Goal: Task Accomplishment & Management: Manage account settings

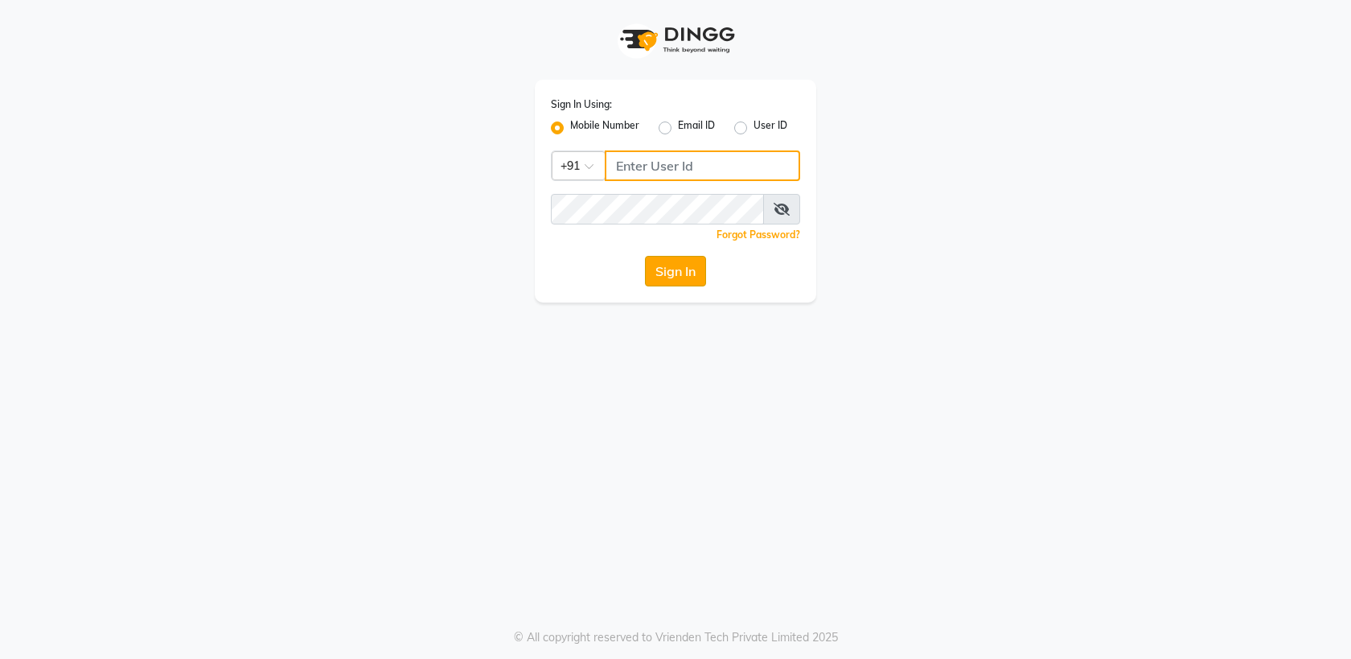
type input "9805908390"
click at [684, 274] on button "Sign In" at bounding box center [675, 271] width 61 height 31
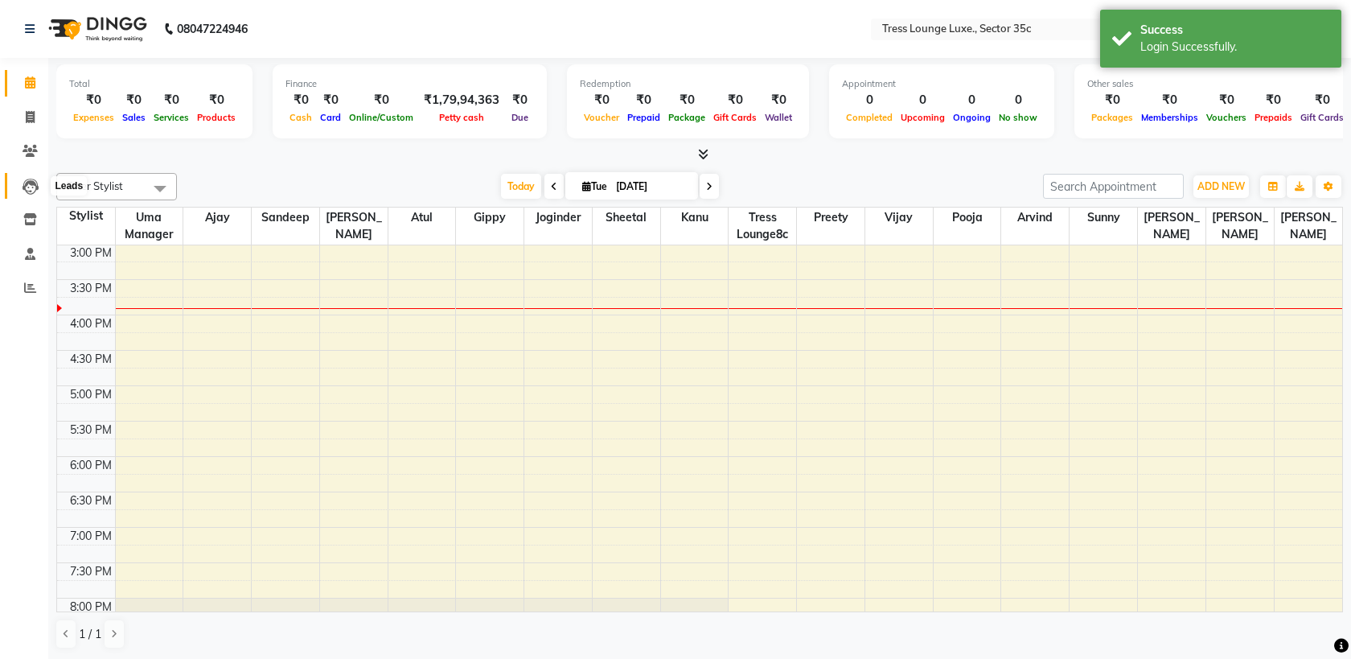
click at [25, 181] on icon at bounding box center [31, 187] width 16 height 16
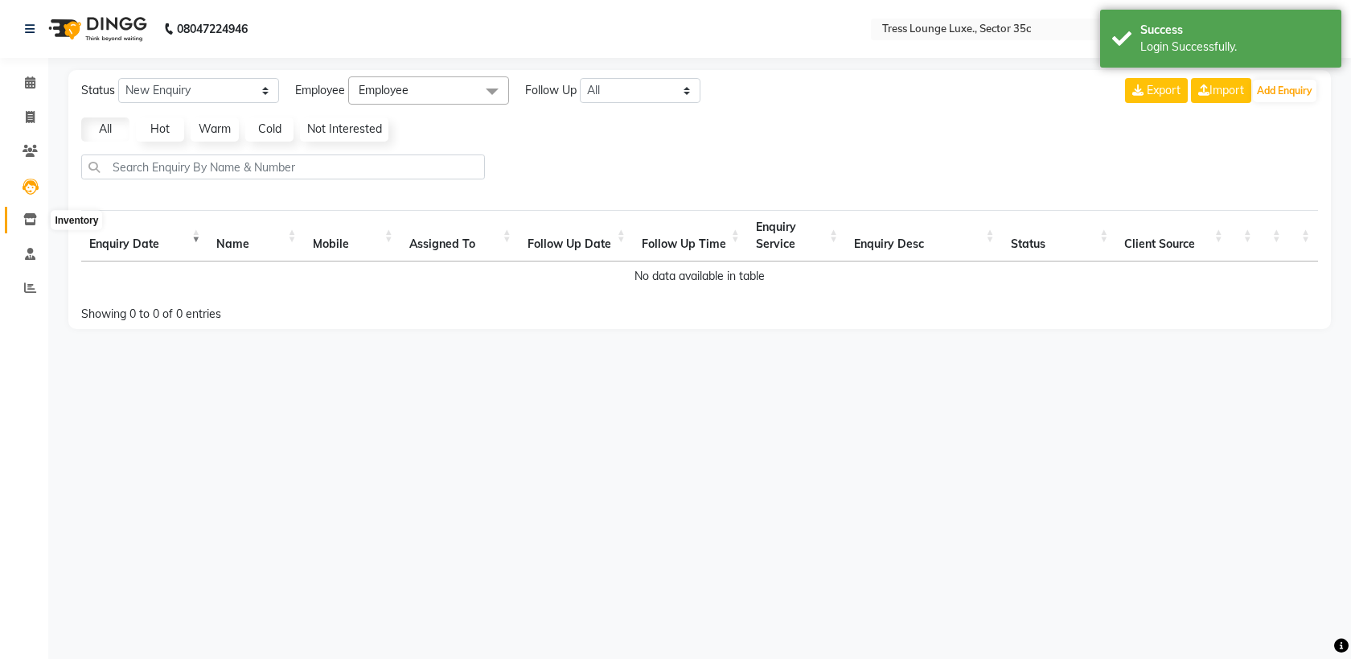
click at [26, 216] on icon at bounding box center [30, 219] width 14 height 12
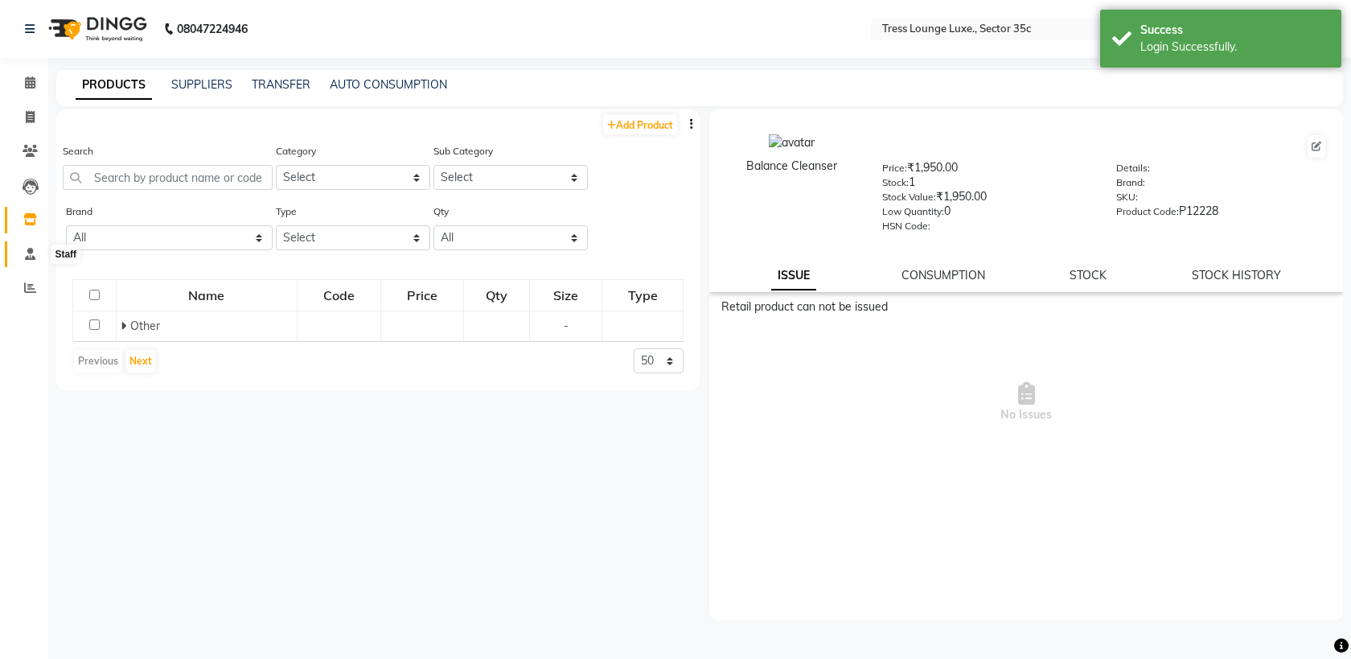
click at [29, 257] on icon at bounding box center [30, 254] width 10 height 12
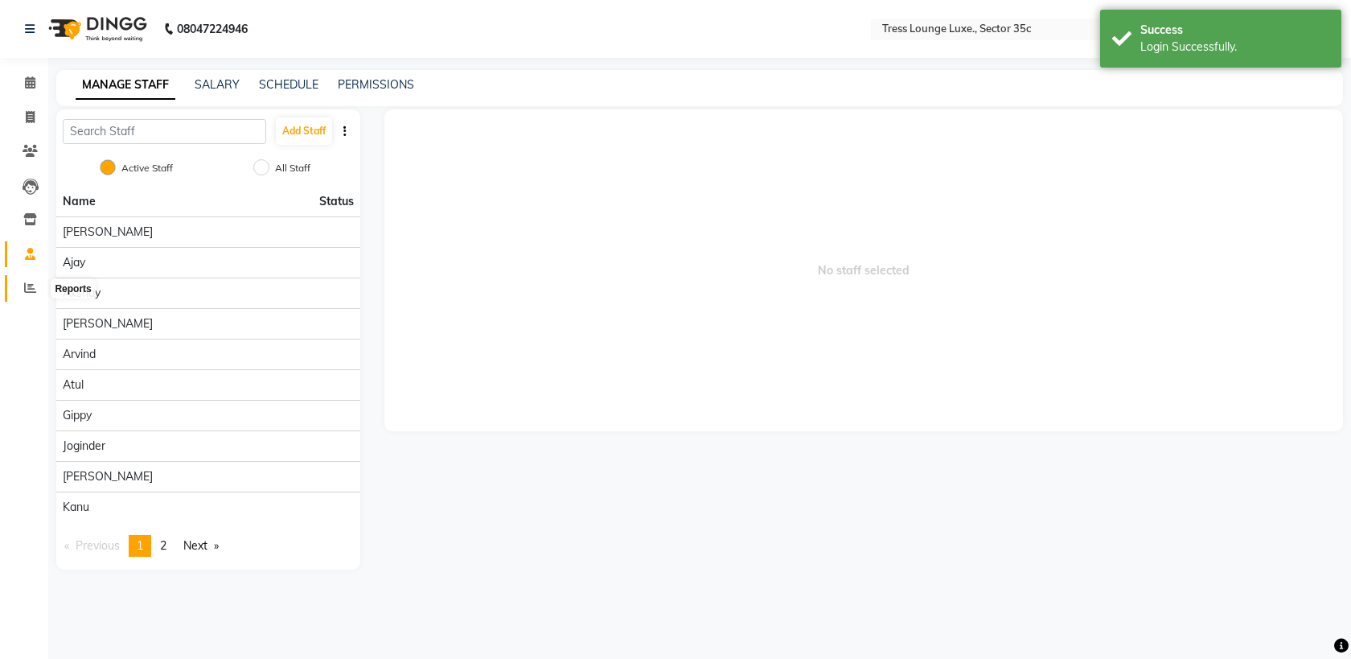
click at [30, 296] on span at bounding box center [30, 288] width 28 height 18
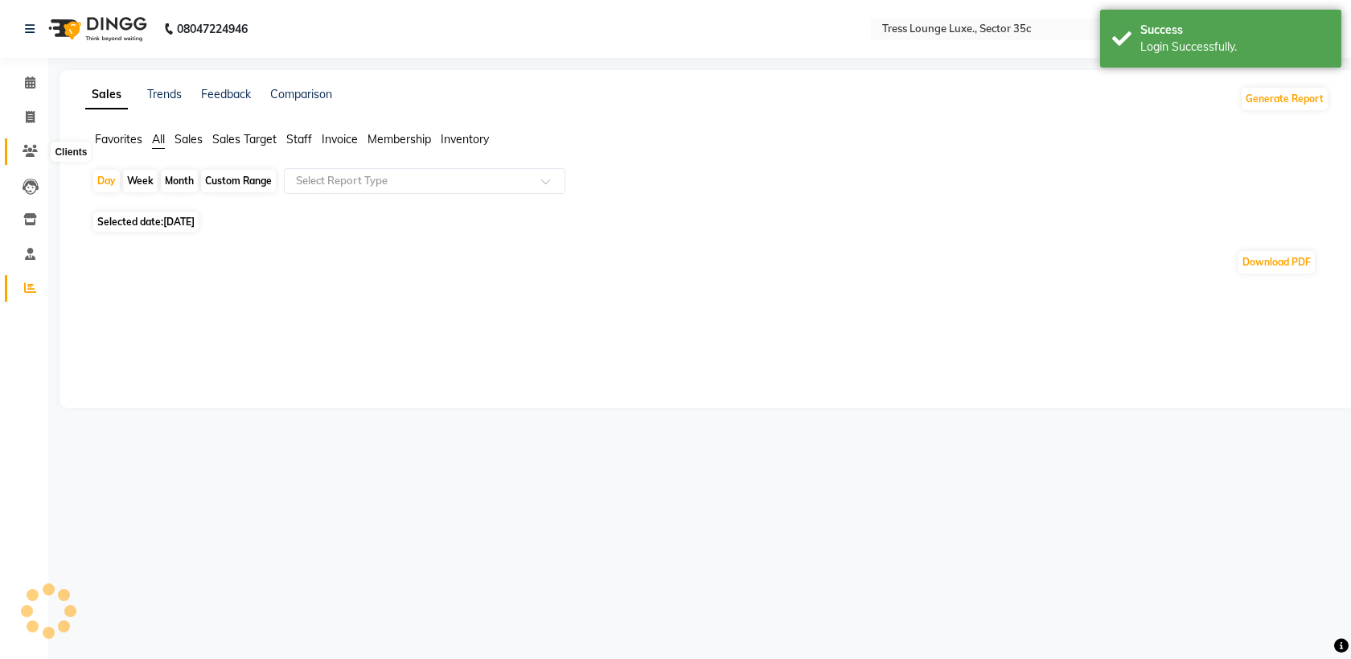
click at [31, 152] on icon at bounding box center [30, 151] width 15 height 12
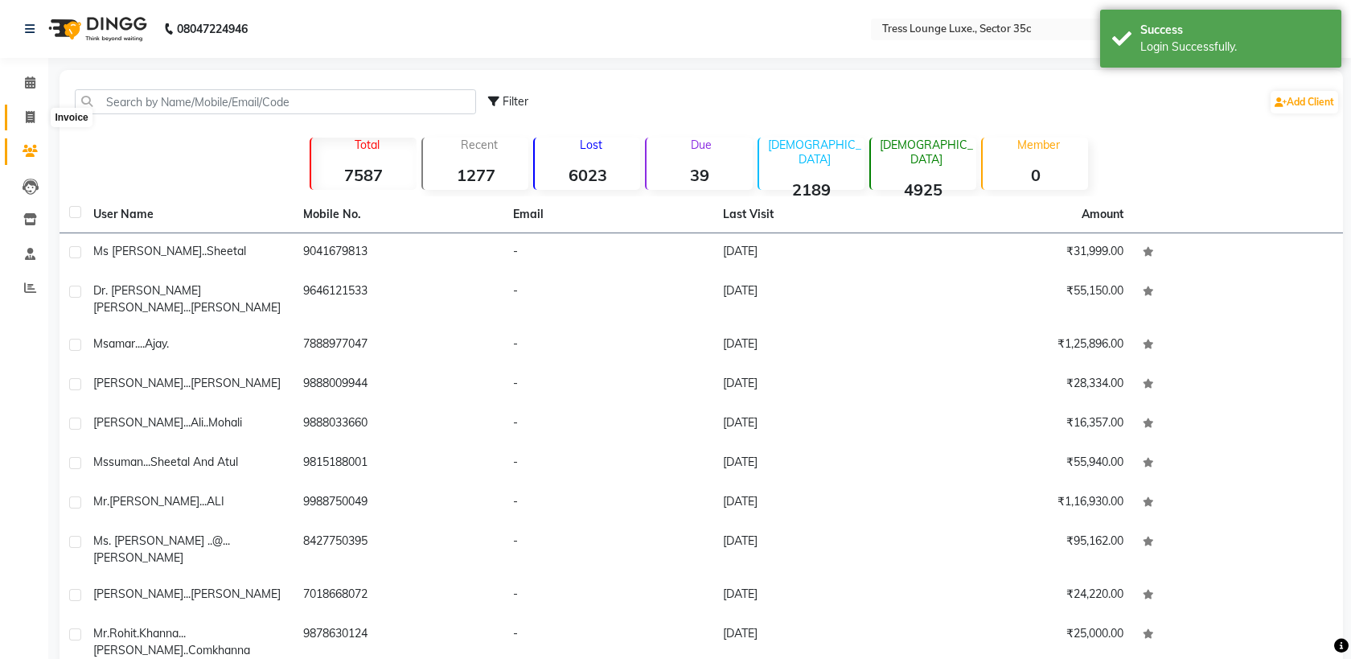
click at [29, 123] on span at bounding box center [30, 118] width 28 height 18
select select "4279"
select select "service"
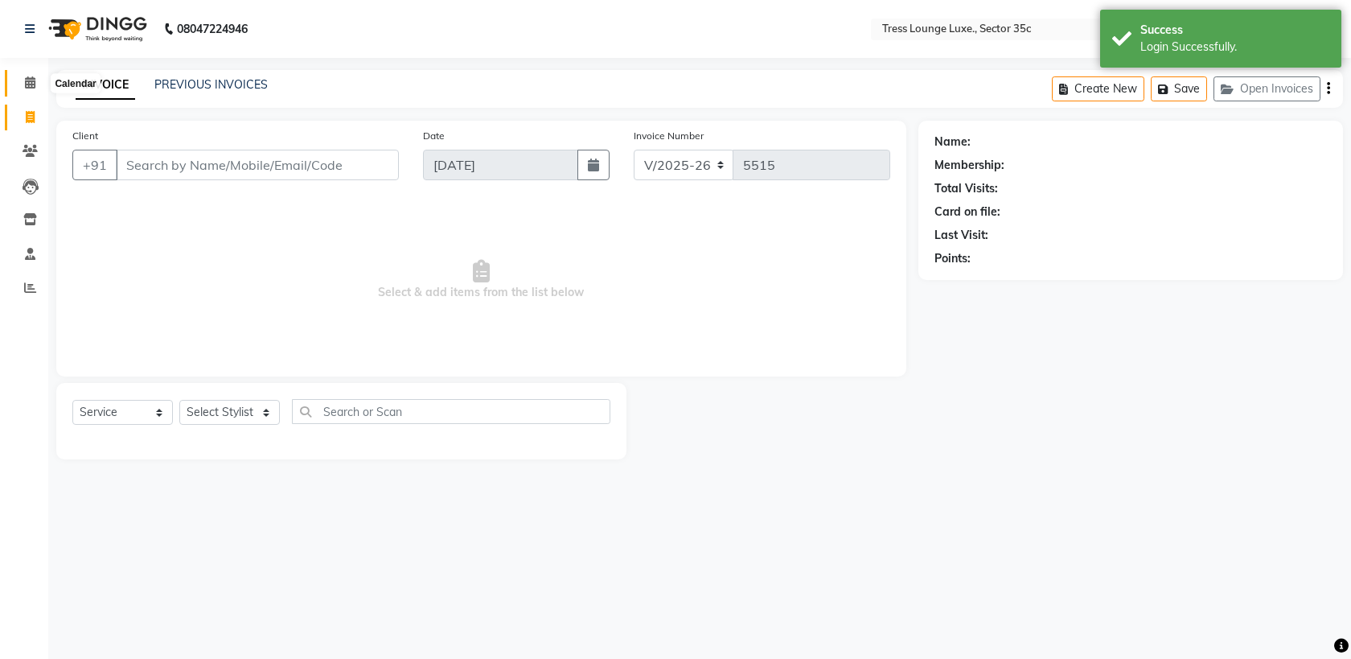
click at [27, 86] on icon at bounding box center [30, 82] width 10 height 12
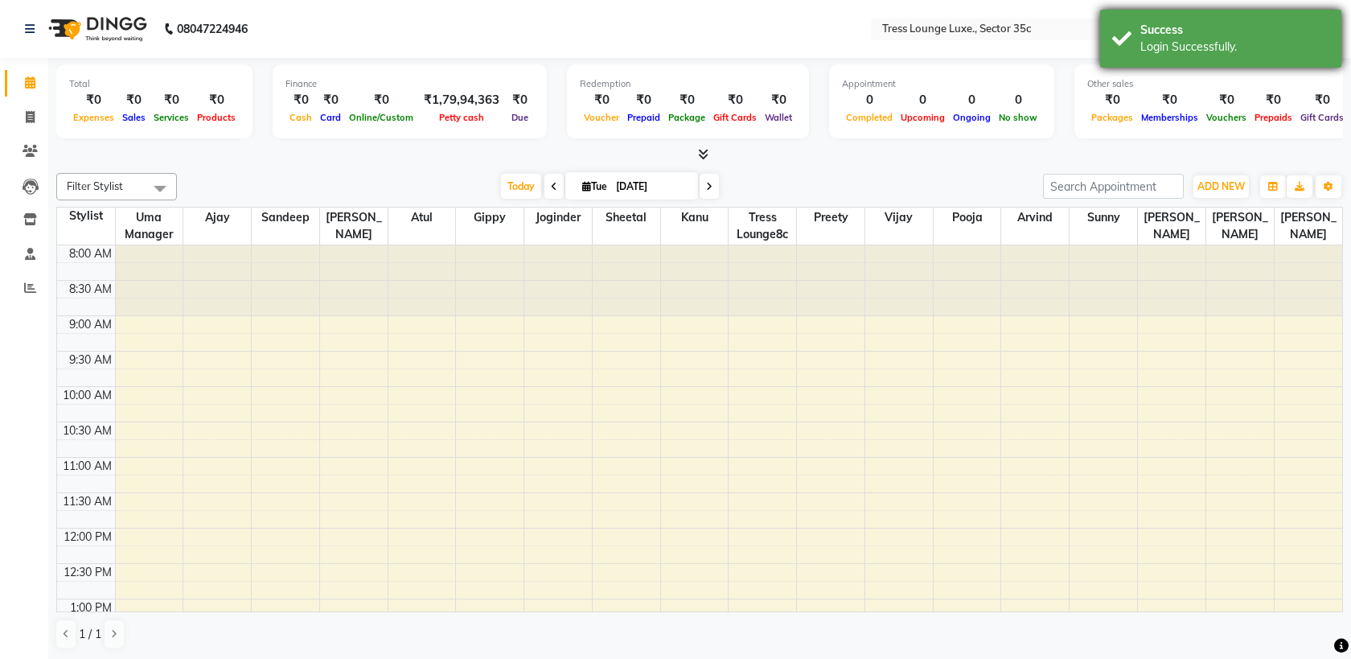
scroll to position [1, 0]
click at [976, 33] on input "text" at bounding box center [995, 30] width 233 height 16
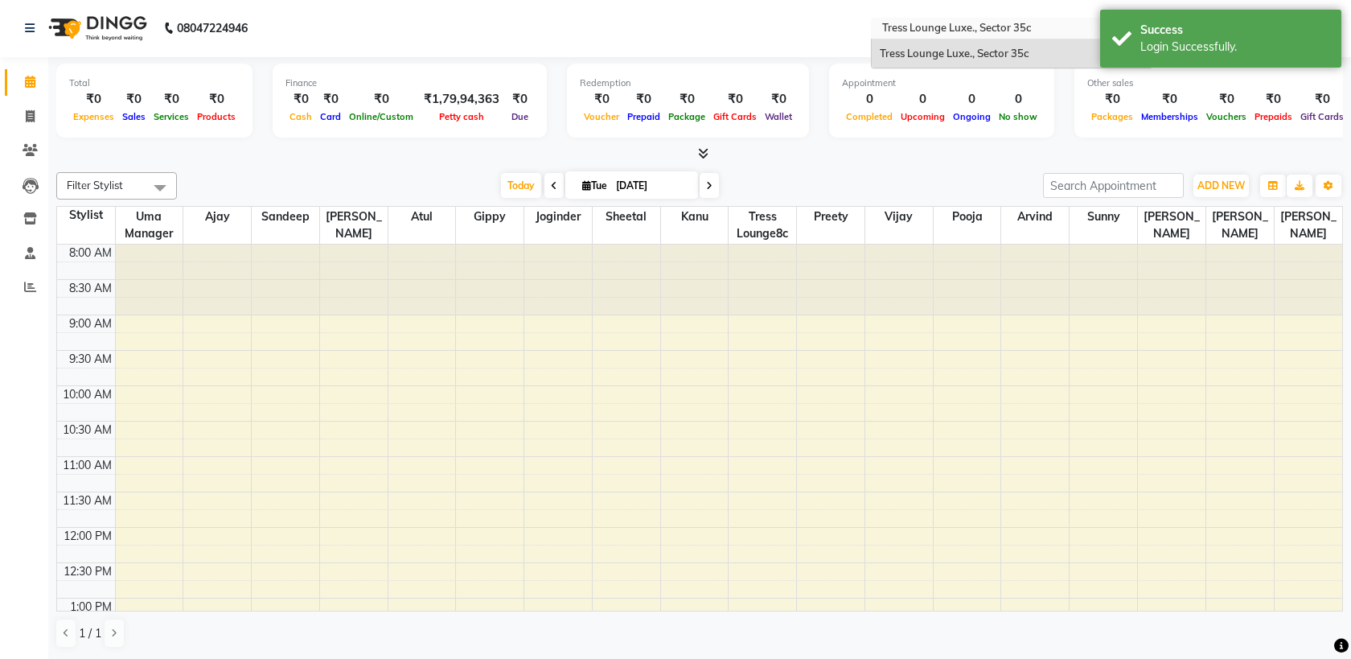
click at [914, 28] on input "text" at bounding box center [995, 30] width 233 height 16
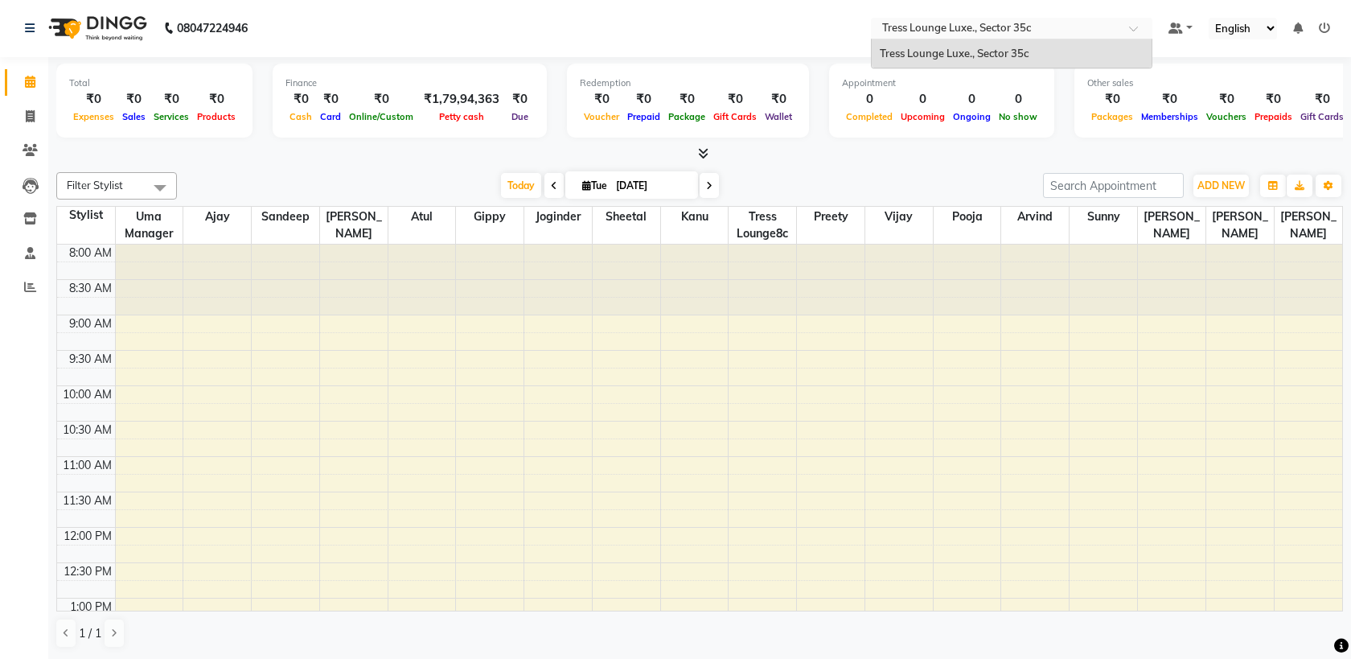
click at [557, 21] on nav "08047224946 Select Location × Tress Lounge Luxe., Sector 35c Tress Lounge Luxe.…" at bounding box center [675, 28] width 1351 height 58
click at [1253, 28] on select "English ENGLISH Español العربية मराठी हिंदी ગુજરાતી தமிழ் 中文" at bounding box center [1243, 29] width 68 height 22
click at [1183, 33] on span at bounding box center [1176, 28] width 14 height 11
click at [32, 24] on icon at bounding box center [30, 28] width 10 height 11
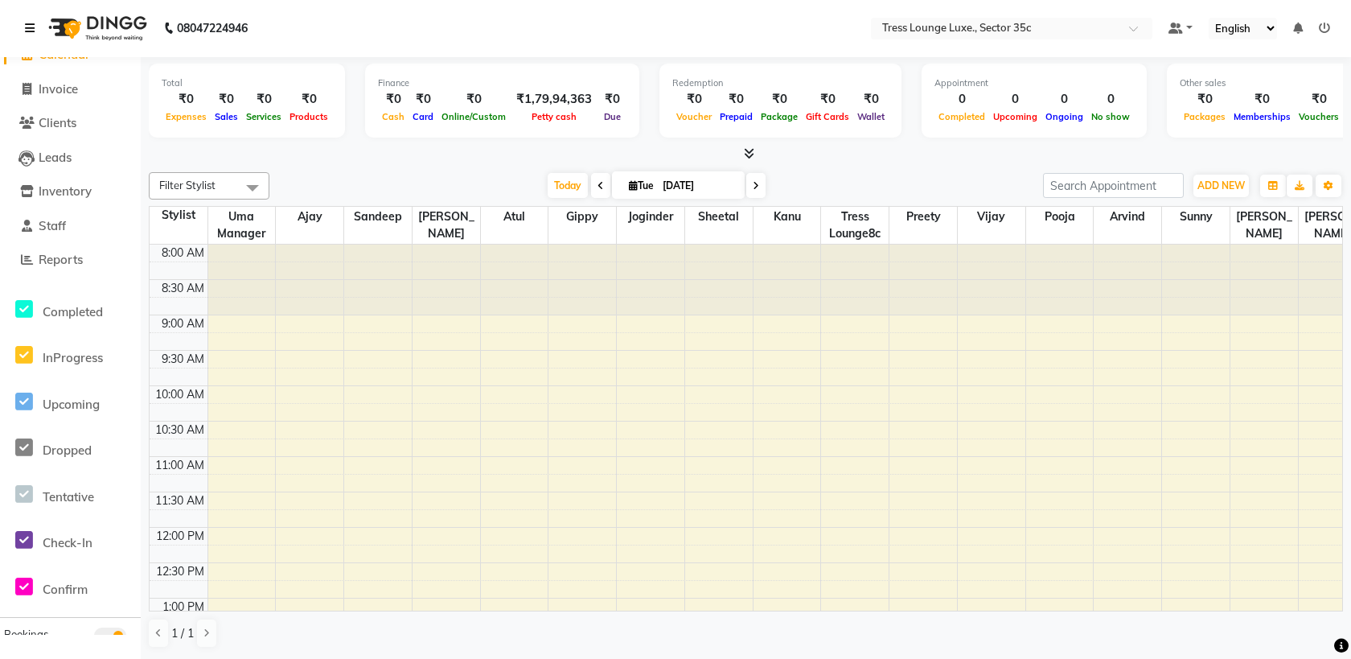
scroll to position [0, 0]
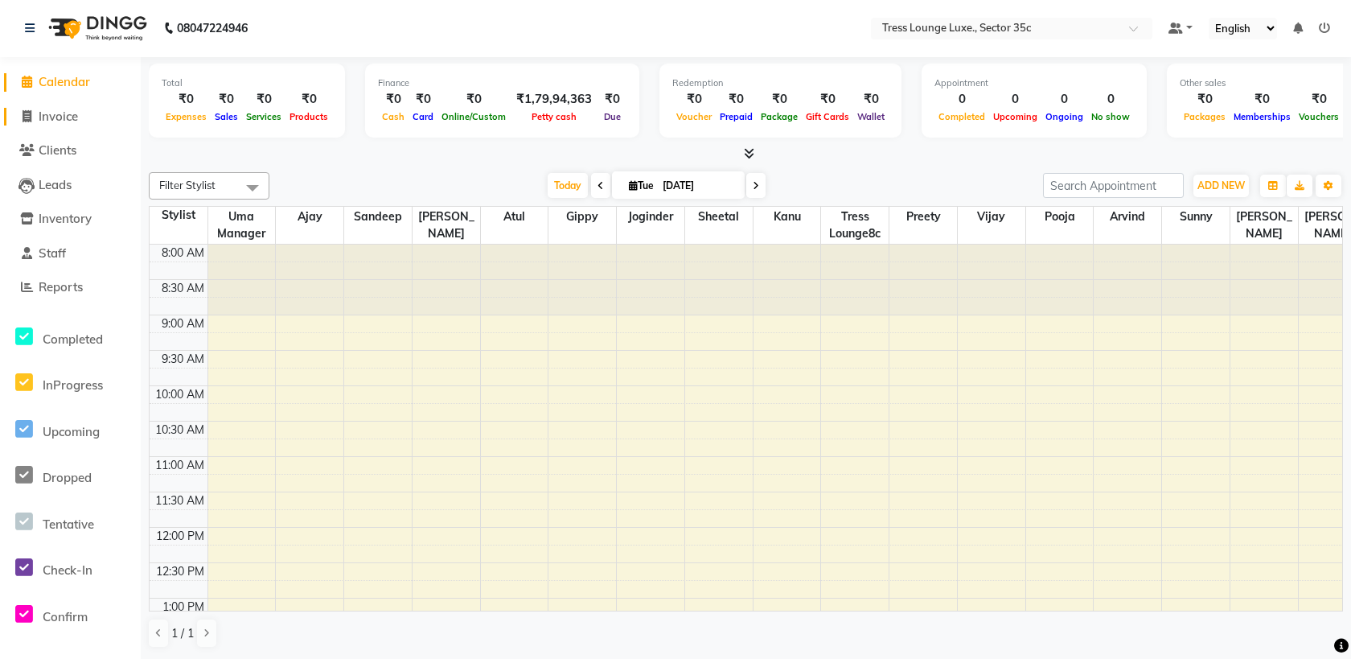
click at [61, 113] on span "Invoice" at bounding box center [58, 116] width 39 height 15
select select "service"
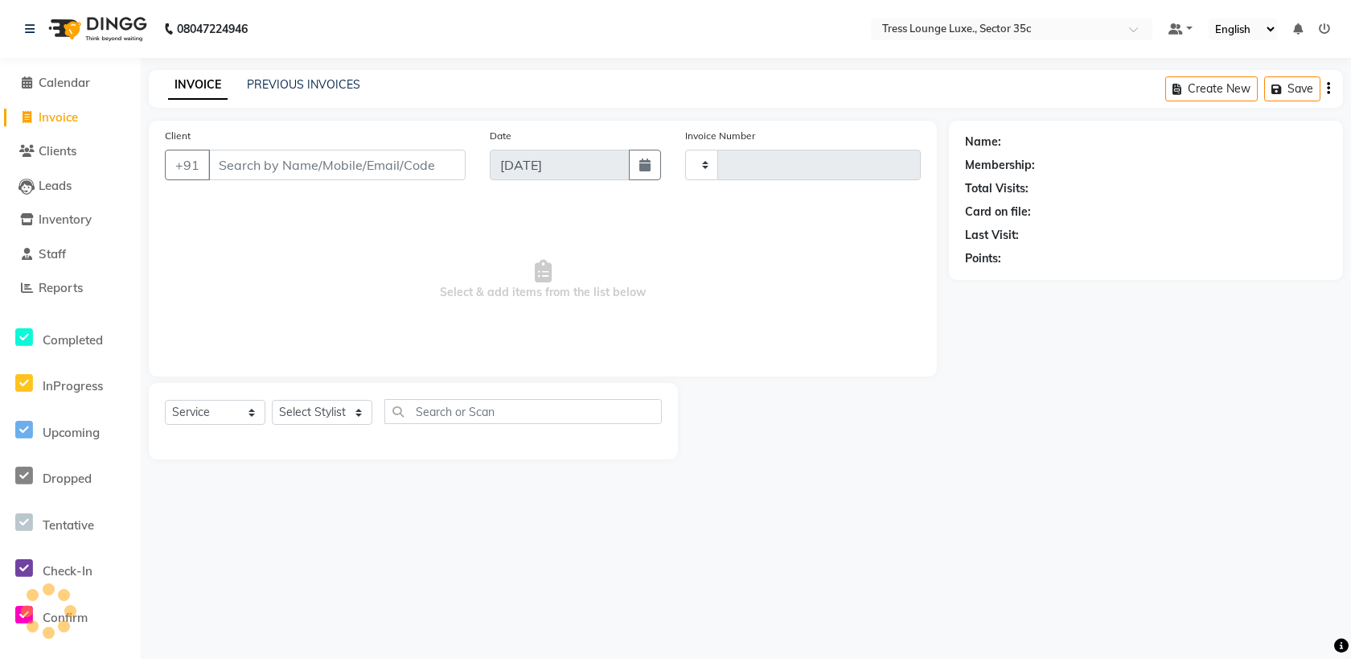
type input "5515"
select select "4279"
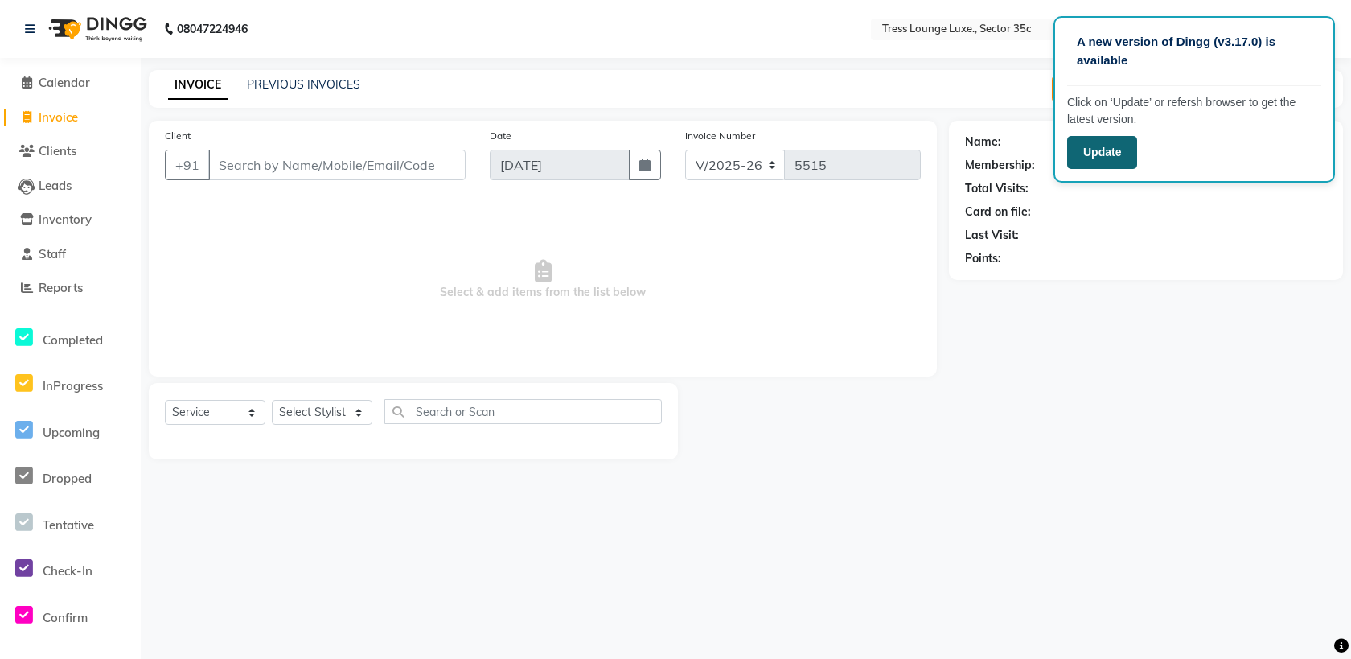
click at [1102, 155] on button "Update" at bounding box center [1102, 152] width 70 height 33
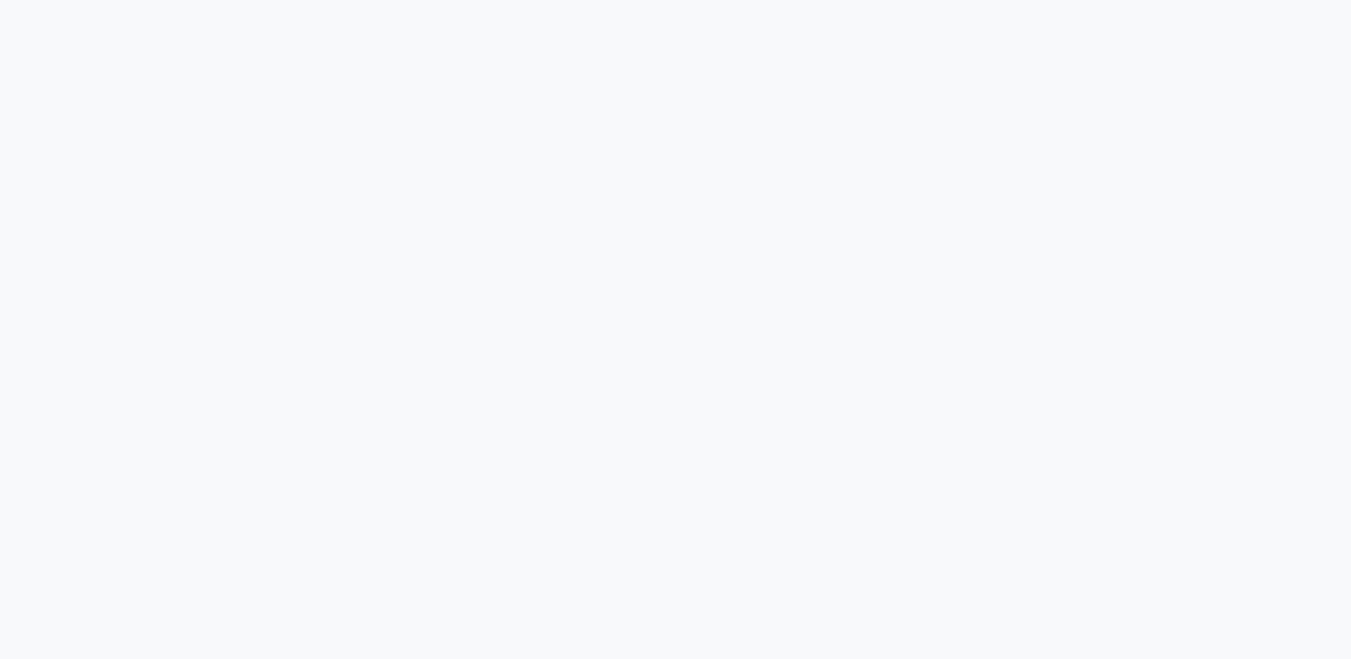
select select "4279"
select select "service"
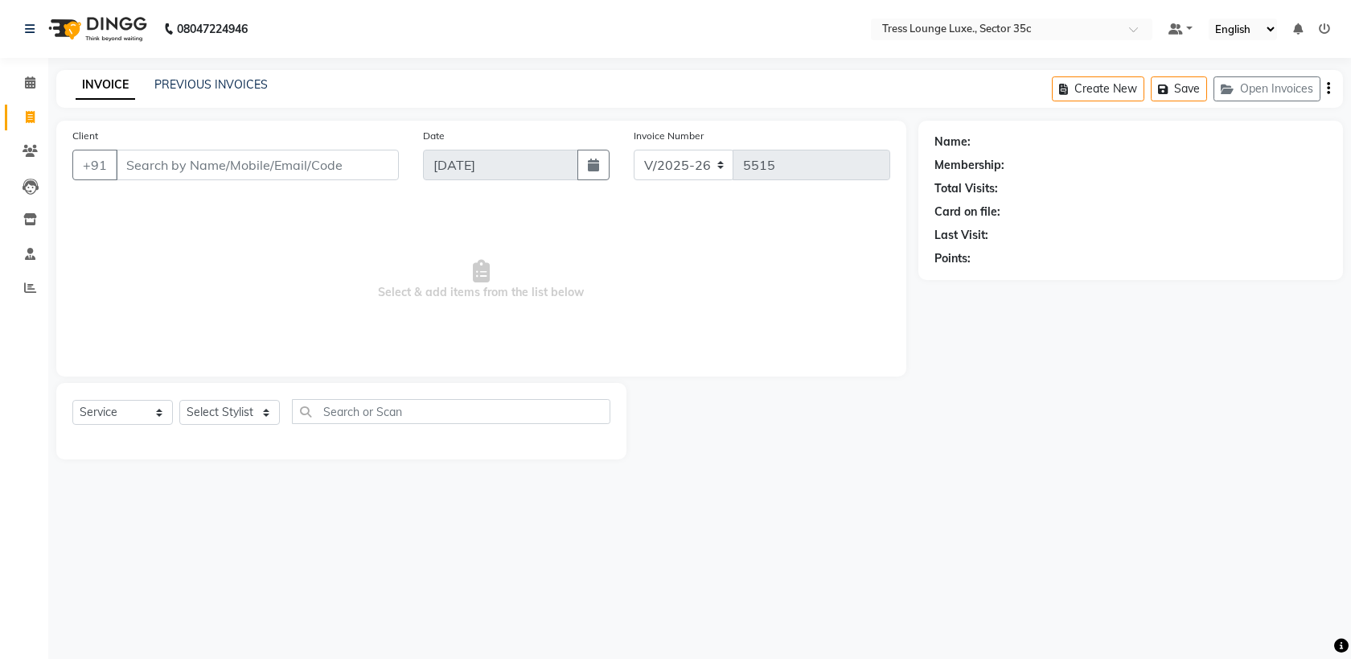
click at [1161, 25] on ul "Default Panel My Panel English ENGLISH Español العربية मराठी हिंदी ગુજરાતી தமிழ…" at bounding box center [1012, 29] width 298 height 22
click at [1297, 27] on icon at bounding box center [1298, 28] width 10 height 11
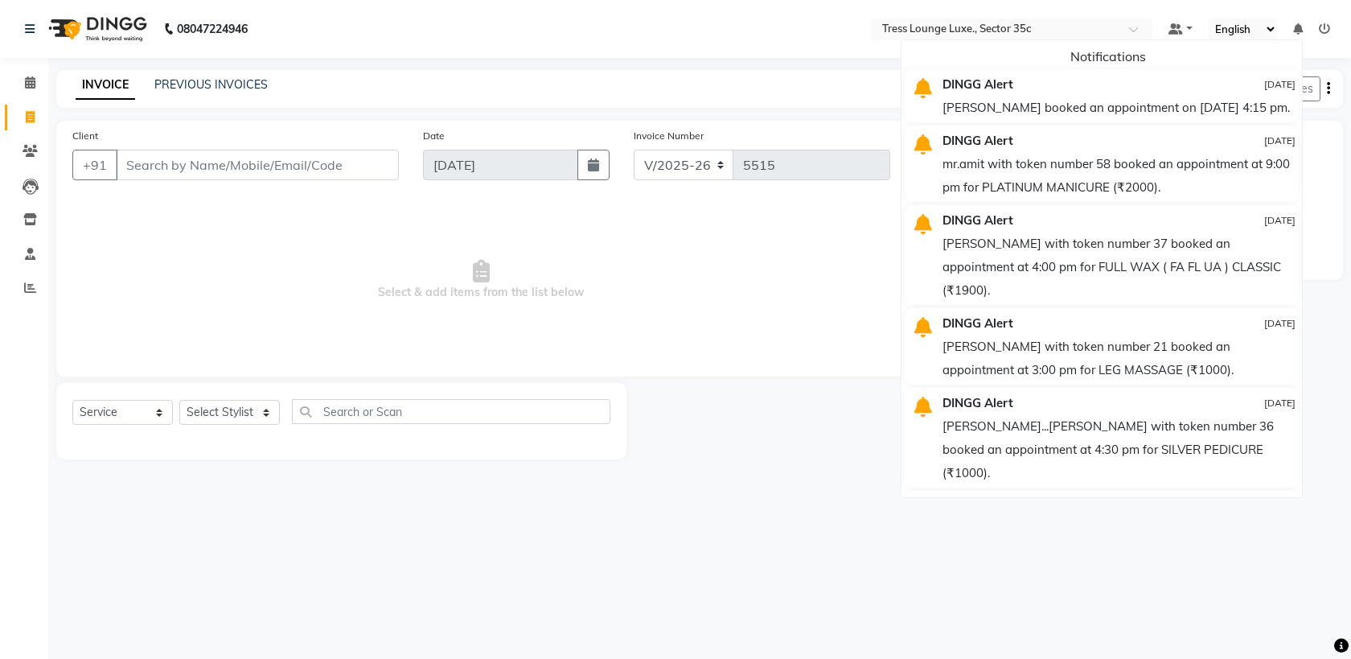
click at [1338, 648] on icon at bounding box center [1341, 646] width 14 height 14
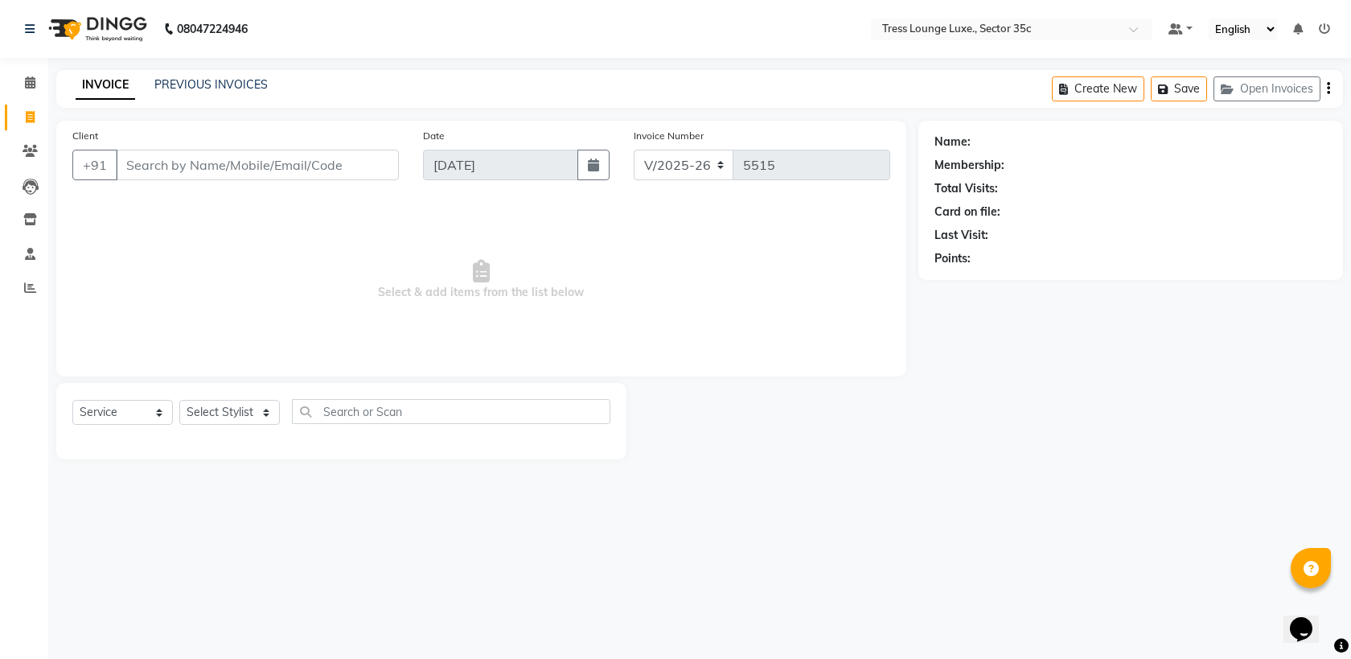
click at [1326, 25] on icon at bounding box center [1324, 28] width 11 height 11
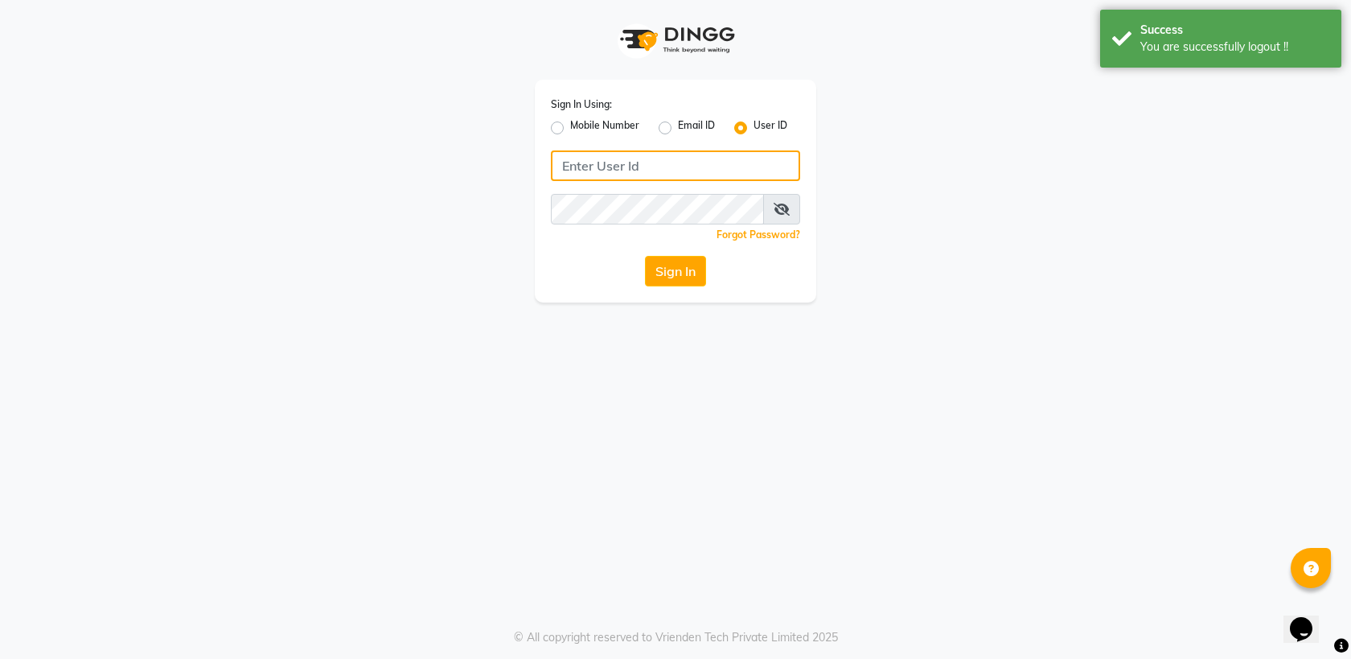
type input "9805908390"
click at [681, 286] on button "Sign In" at bounding box center [675, 271] width 61 height 31
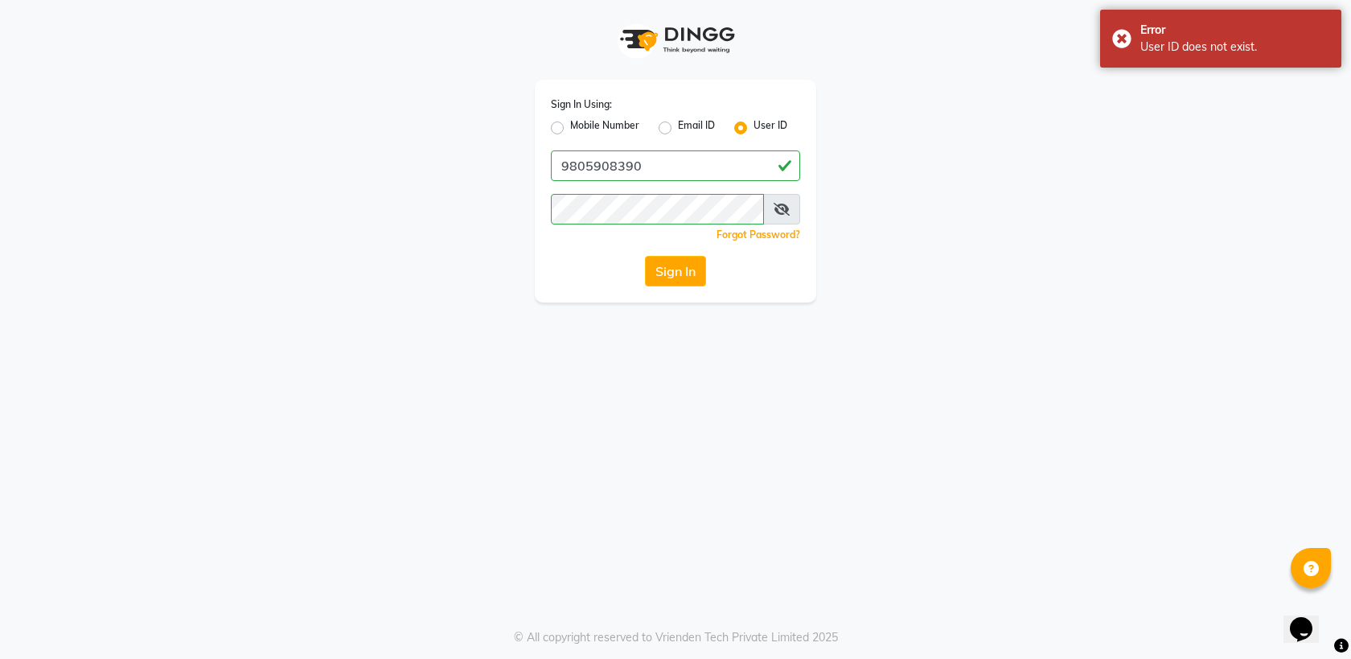
click at [570, 129] on label "Mobile Number" at bounding box center [604, 127] width 69 height 19
click at [570, 129] on input "Mobile Number" at bounding box center [575, 123] width 10 height 10
radio input "true"
radio input "false"
click at [624, 163] on input "Username" at bounding box center [702, 165] width 195 height 31
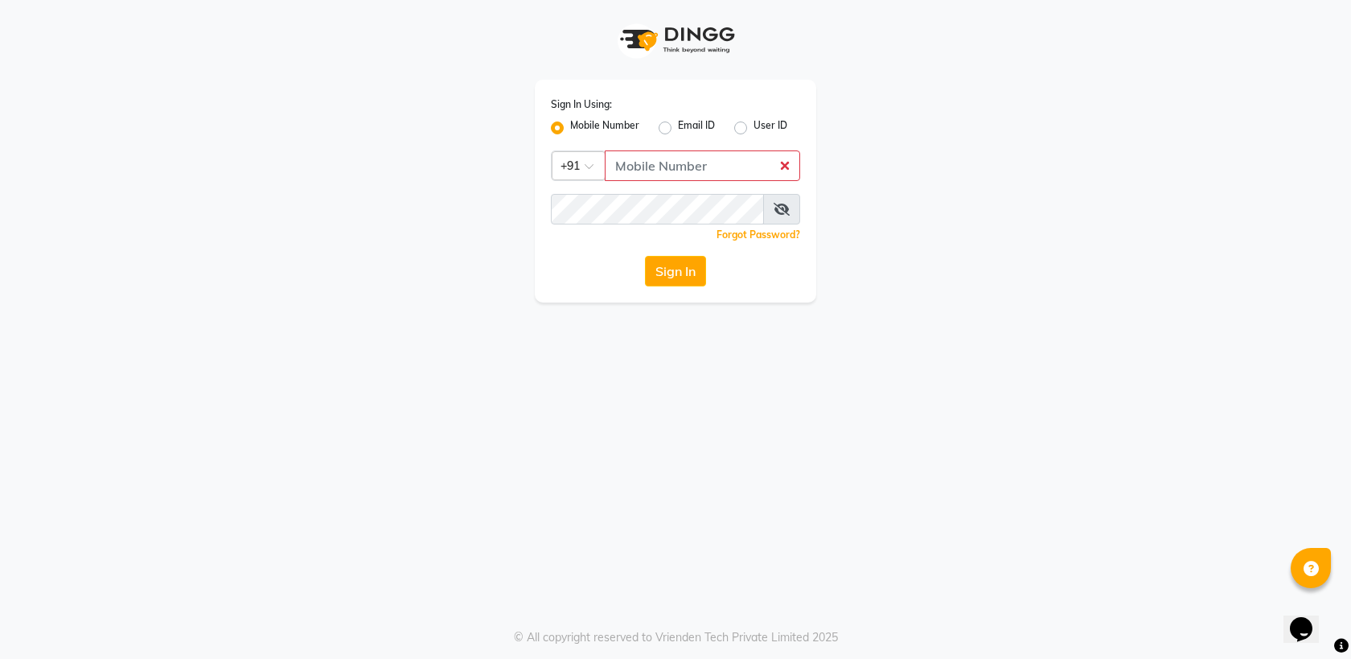
click at [673, 128] on div "Email ID" at bounding box center [687, 127] width 56 height 19
click at [620, 166] on input "Username" at bounding box center [702, 165] width 195 height 31
paste input "9915422224"
type input "9915422224"
click at [551, 257] on div "Sign In" at bounding box center [675, 271] width 249 height 31
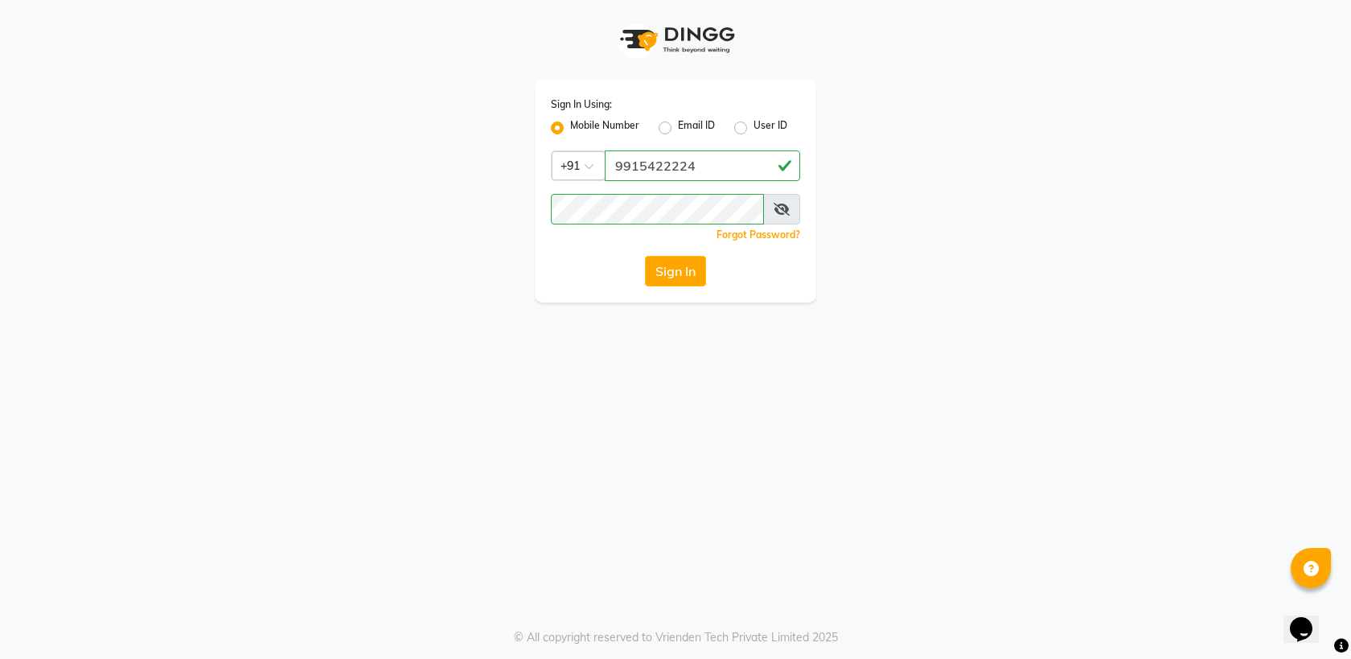
click at [670, 254] on div "Sign In Using: Mobile Number Email ID User ID Country Code × [PHONE_NUMBER] Rem…" at bounding box center [675, 191] width 281 height 223
click at [670, 271] on button "Sign In" at bounding box center [675, 271] width 61 height 31
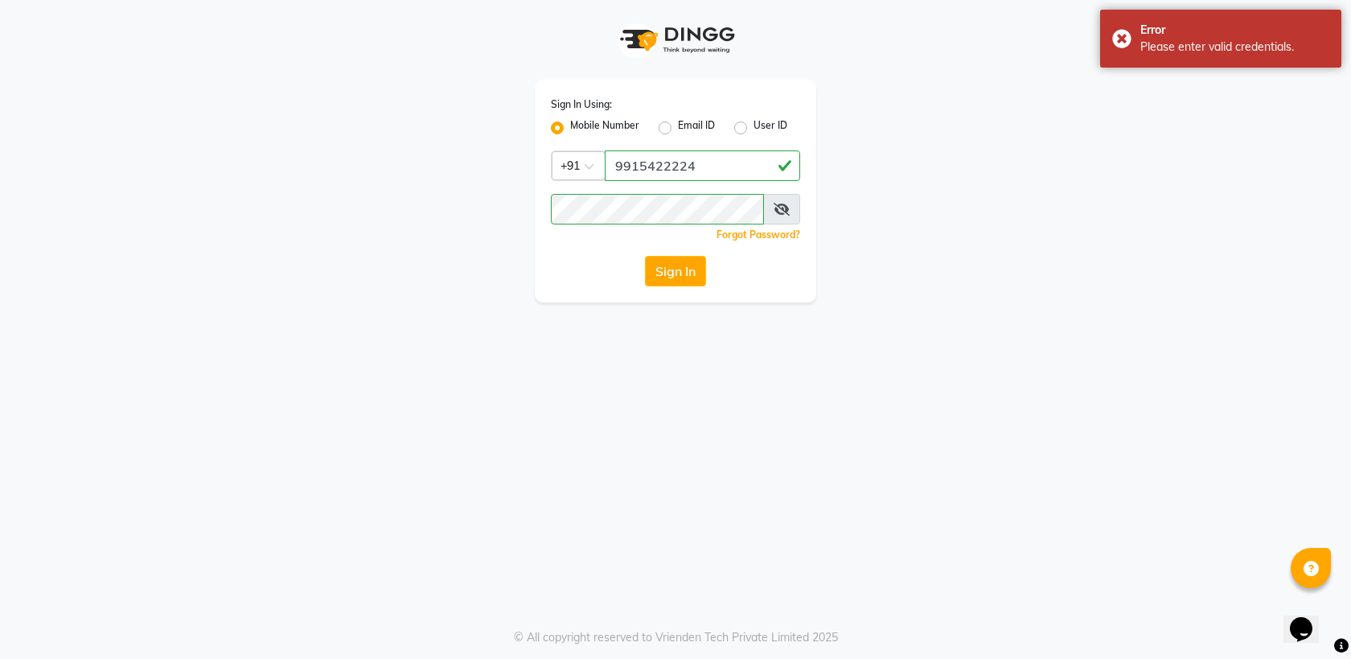
click at [746, 135] on div "User ID" at bounding box center [760, 127] width 53 height 19
click at [753, 125] on div "User ID" at bounding box center [760, 127] width 53 height 19
click at [754, 126] on label "User ID" at bounding box center [771, 127] width 34 height 19
click at [754, 126] on input "User ID" at bounding box center [759, 123] width 10 height 10
radio input "true"
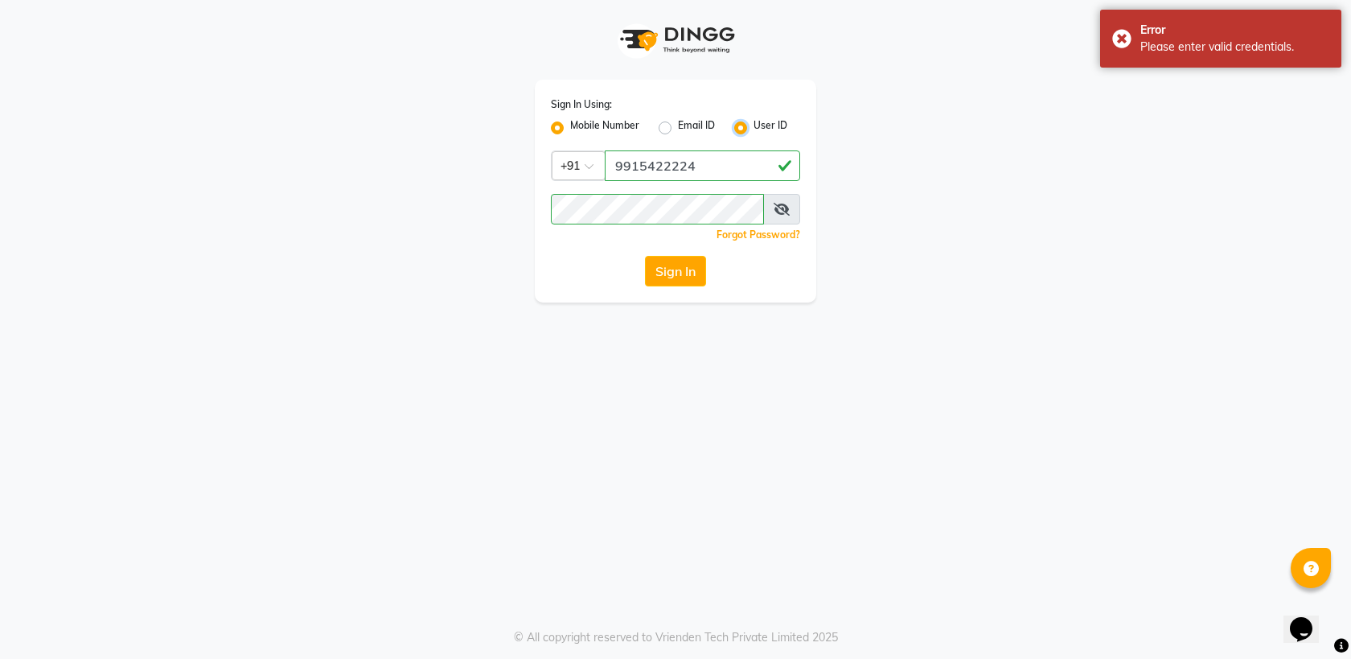
radio input "false"
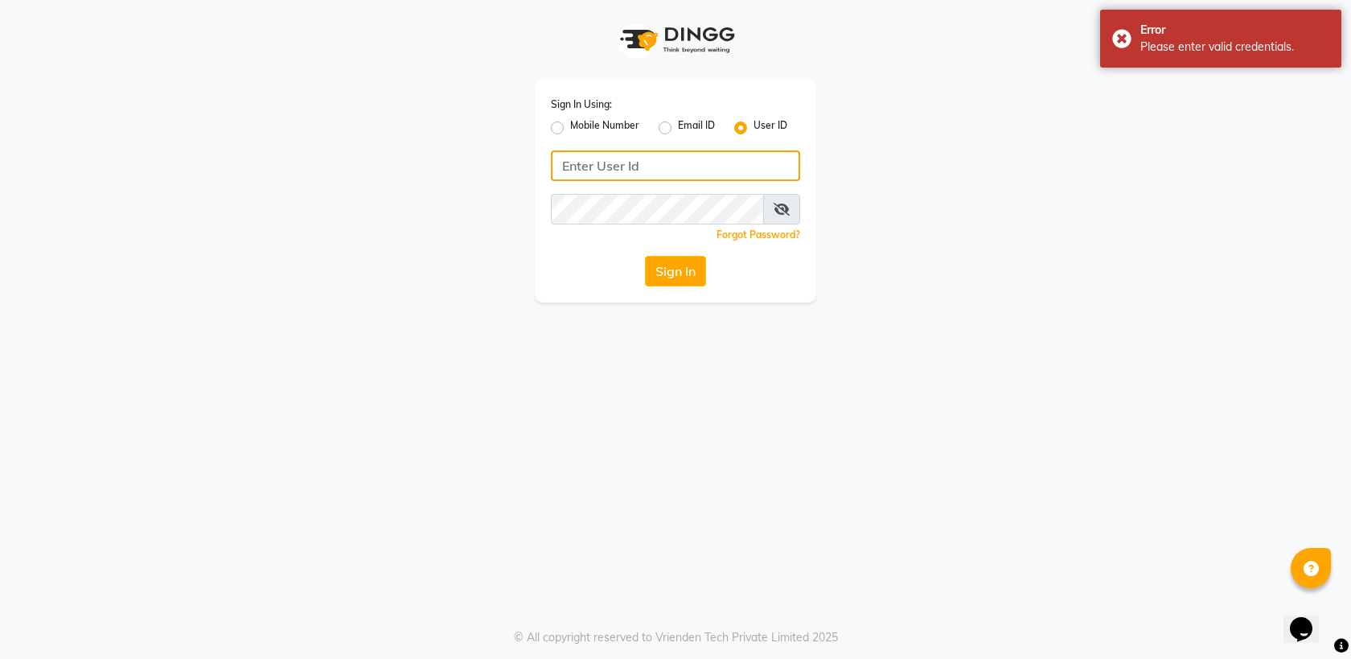
click at [647, 166] on input "Username" at bounding box center [675, 165] width 249 height 31
paste input "9915422224"
type input "9915422224"
click at [540, 281] on div "Sign In Using: Mobile Number Email ID User ID 9915422224 Remember me Forgot Pas…" at bounding box center [675, 191] width 281 height 223
click at [673, 269] on button "Sign In" at bounding box center [675, 271] width 61 height 31
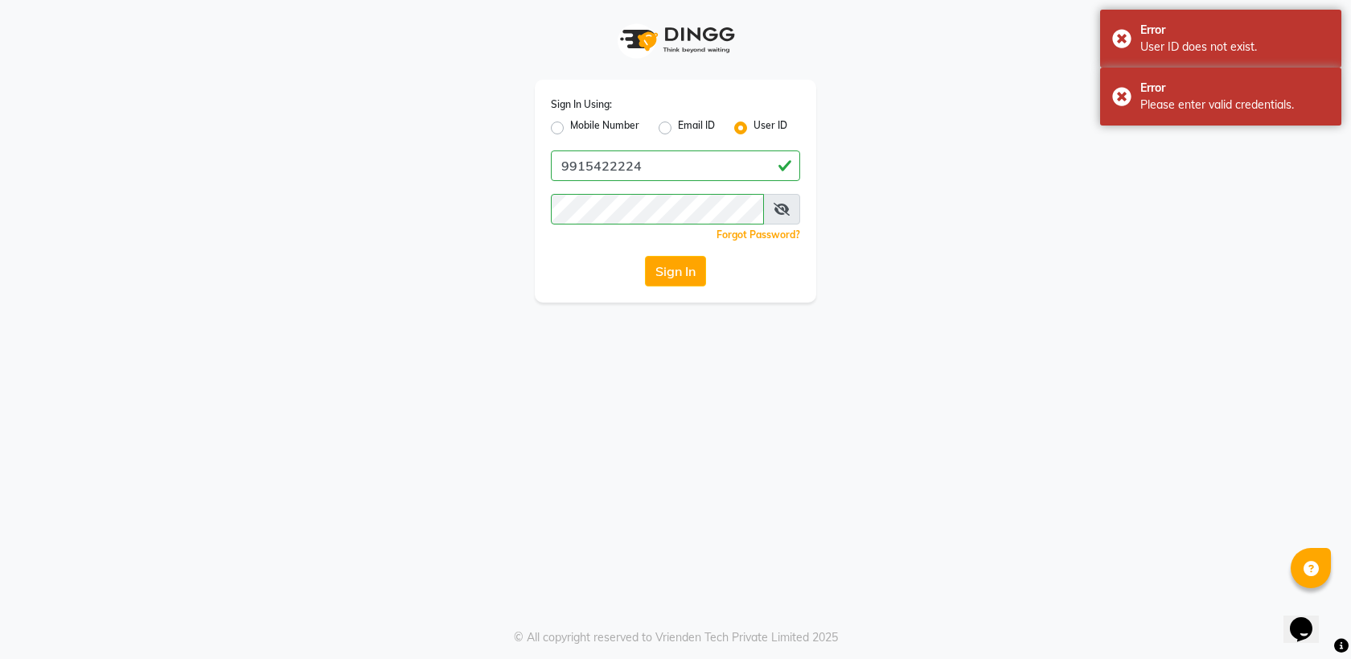
click at [570, 125] on label "Mobile Number" at bounding box center [604, 127] width 69 height 19
click at [570, 125] on input "Mobile Number" at bounding box center [575, 123] width 10 height 10
radio input "true"
radio input "false"
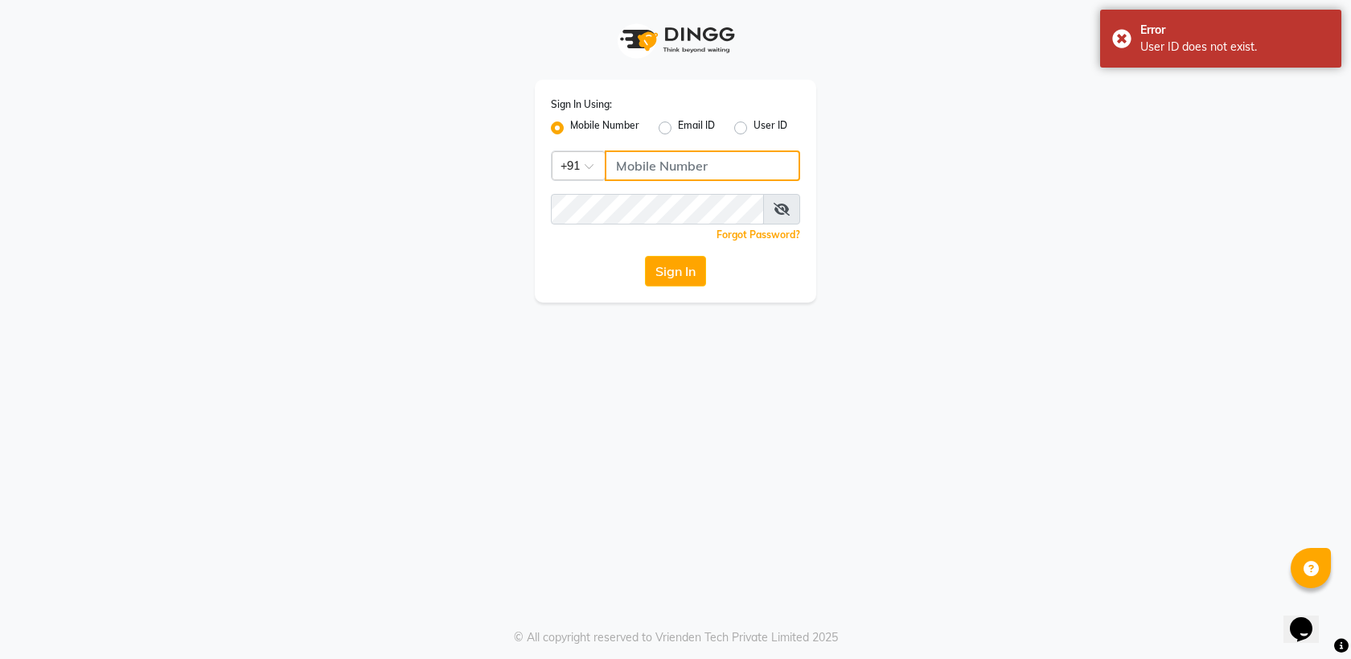
click at [626, 160] on input "Username" at bounding box center [702, 165] width 195 height 31
type input "9805908390"
click at [667, 269] on button "Sign In" at bounding box center [675, 271] width 61 height 31
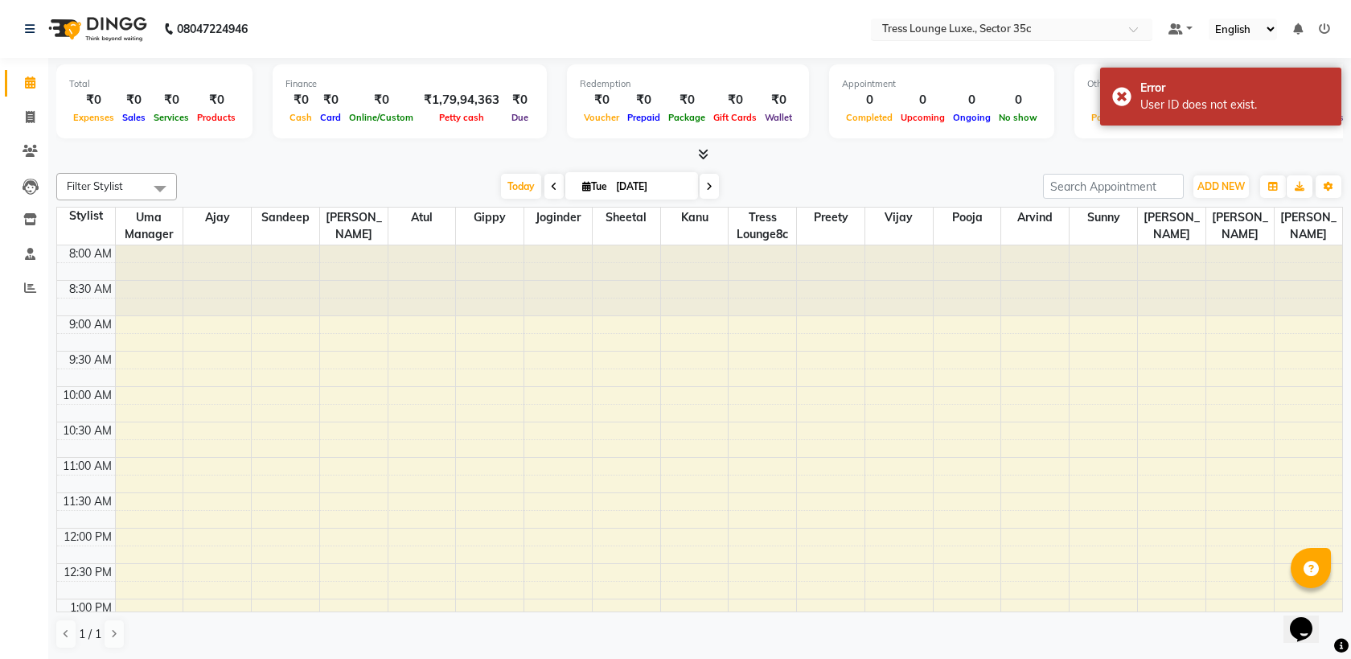
click at [948, 38] on div "Select Location × [GEOGRAPHIC_DATA] Luxe., [GEOGRAPHIC_DATA]" at bounding box center [1011, 29] width 281 height 22
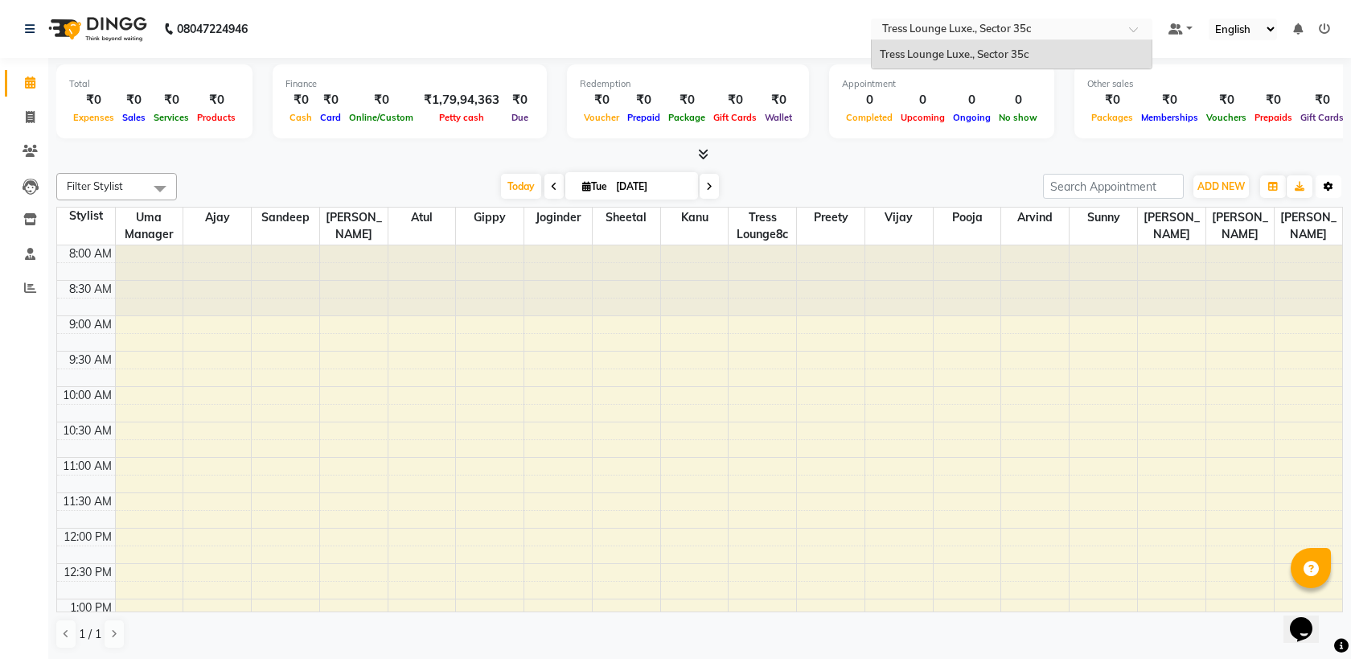
click at [1328, 196] on button "Toggle Dropdown" at bounding box center [1329, 186] width 26 height 23
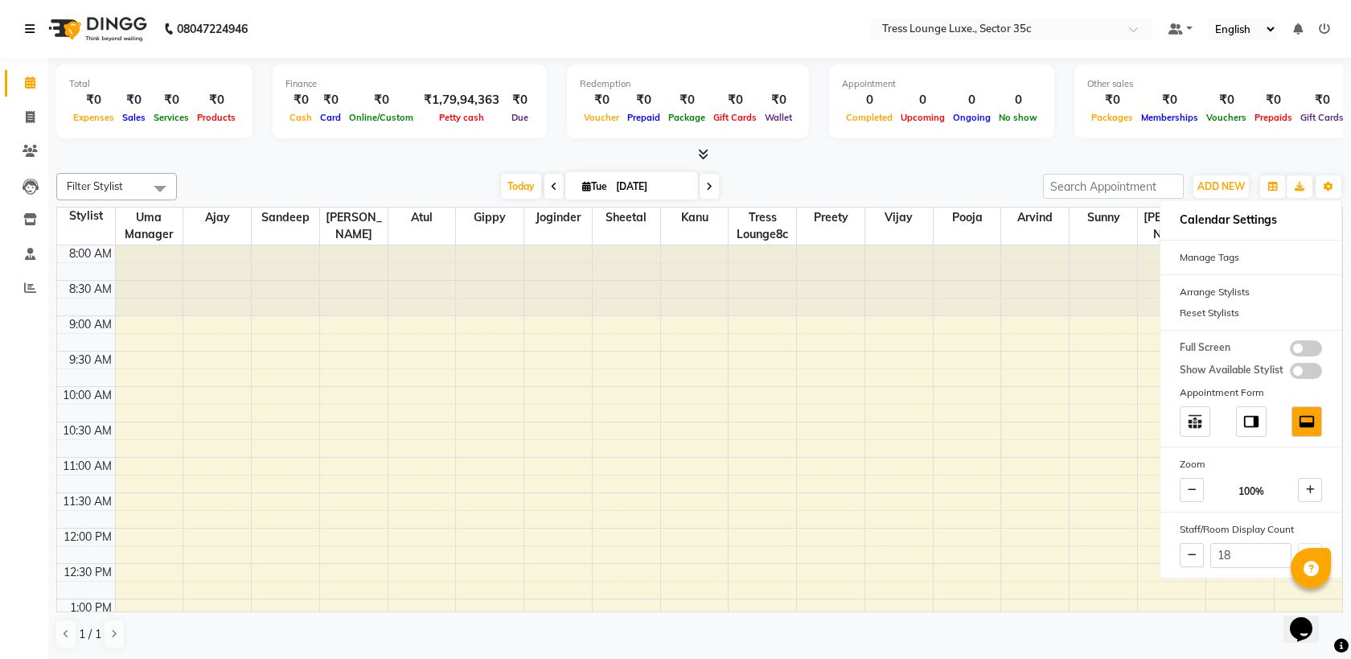
click at [35, 38] on link at bounding box center [33, 28] width 16 height 45
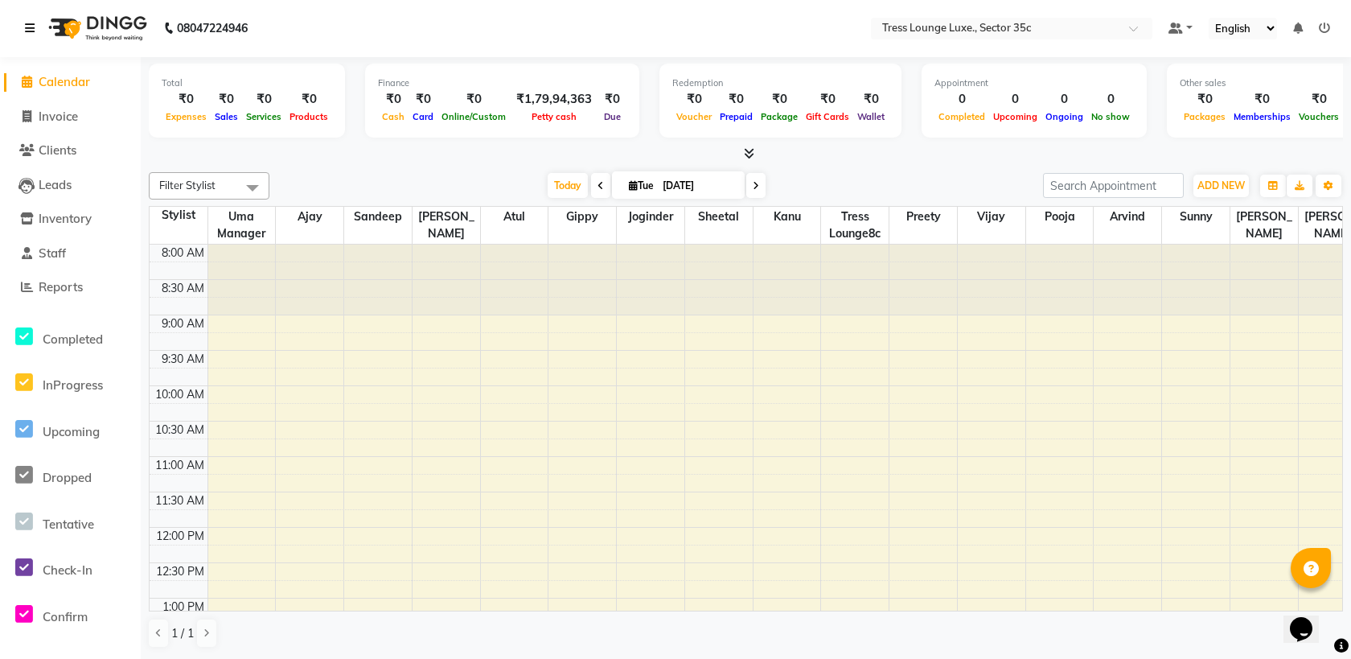
click at [31, 14] on link at bounding box center [33, 28] width 16 height 45
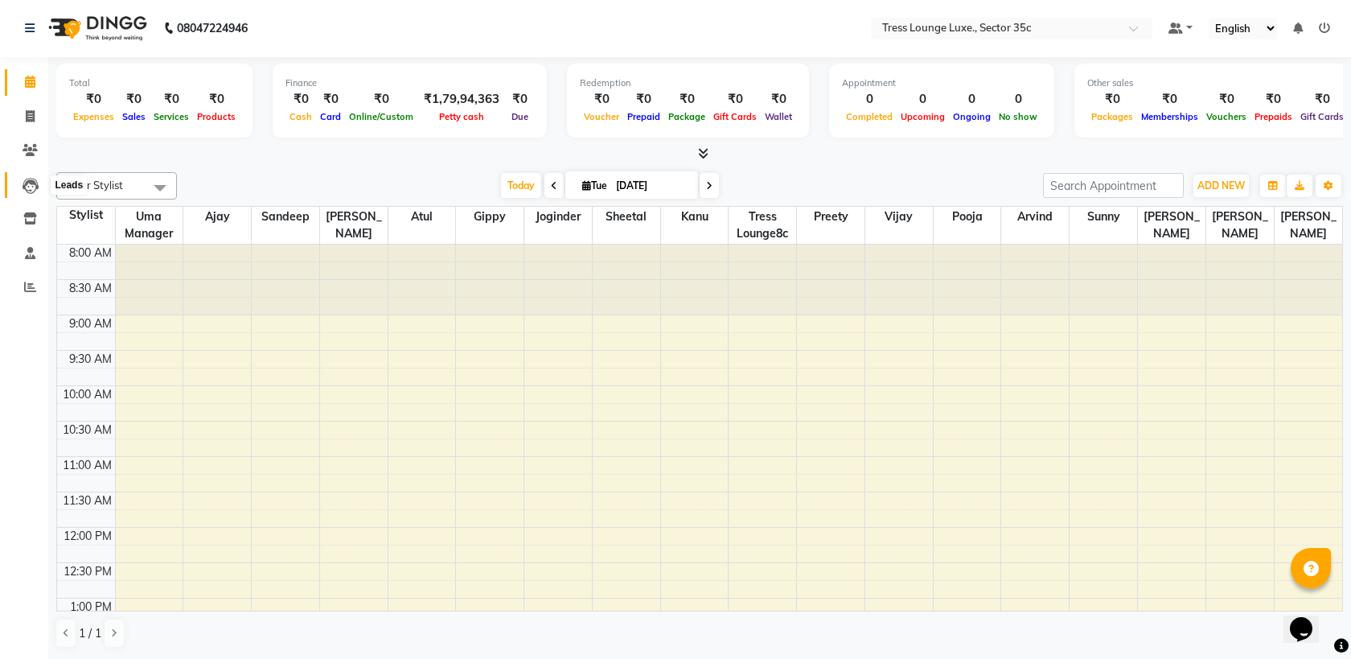
click at [31, 183] on icon at bounding box center [31, 186] width 16 height 16
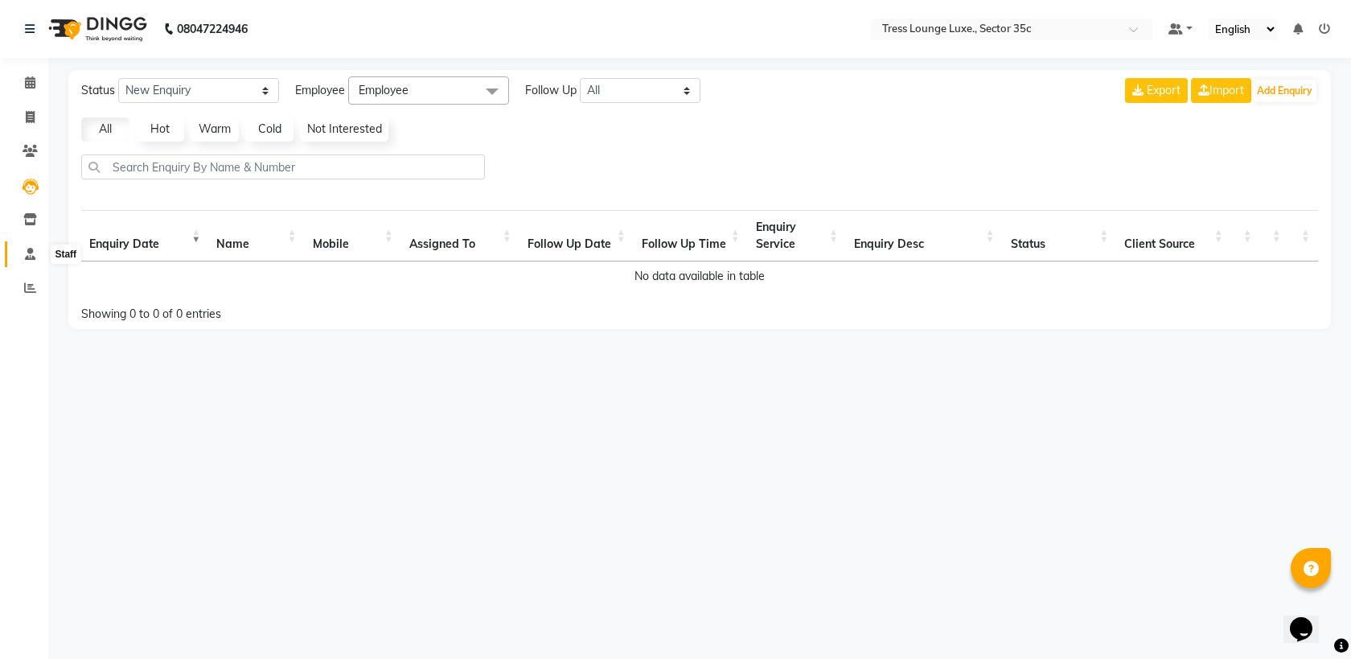
click at [28, 248] on icon at bounding box center [30, 254] width 10 height 12
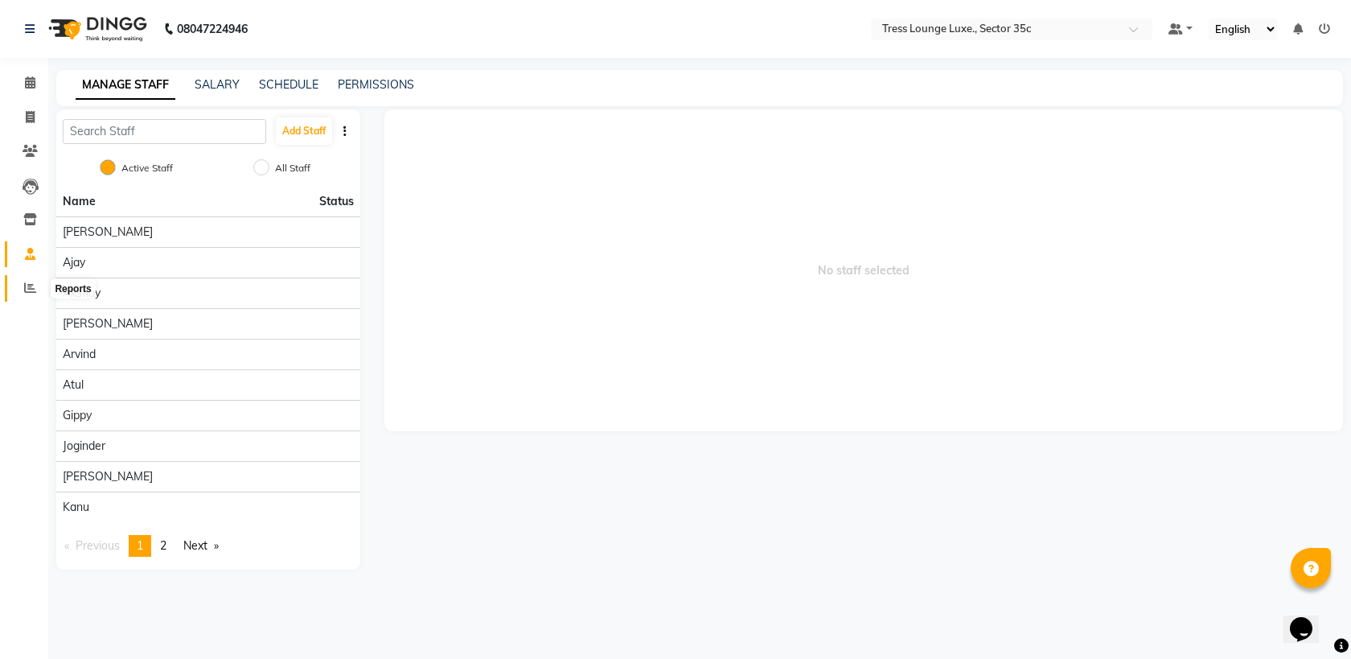
click at [29, 284] on icon at bounding box center [30, 287] width 12 height 12
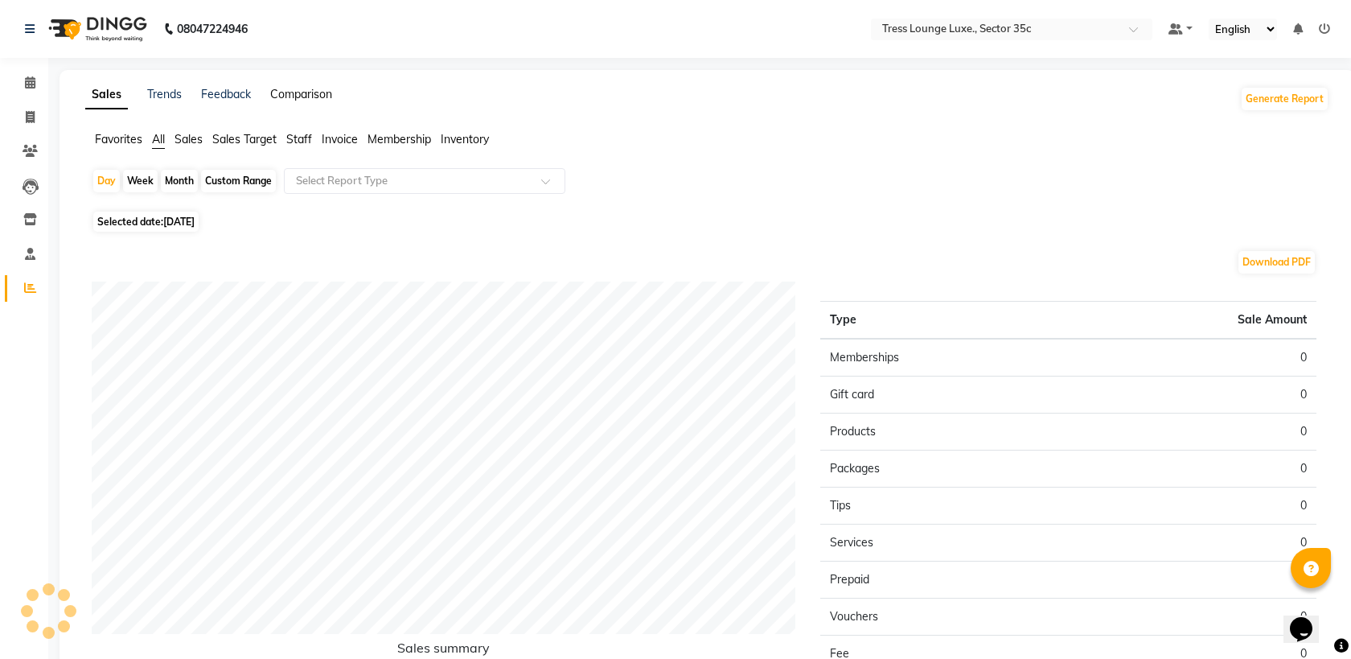
click at [314, 96] on link "Comparison" at bounding box center [301, 94] width 62 height 14
select select "single_date"
select select "single_date_dash"
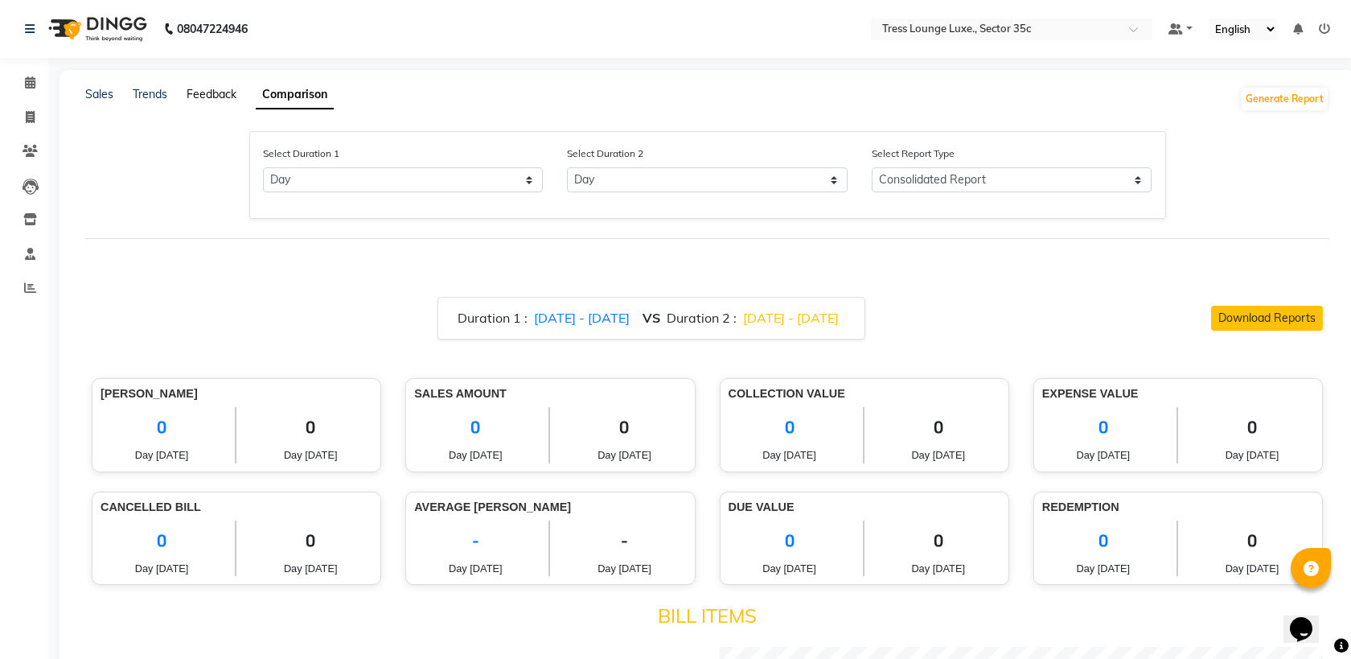
click at [207, 91] on link "Feedback" at bounding box center [212, 94] width 50 height 14
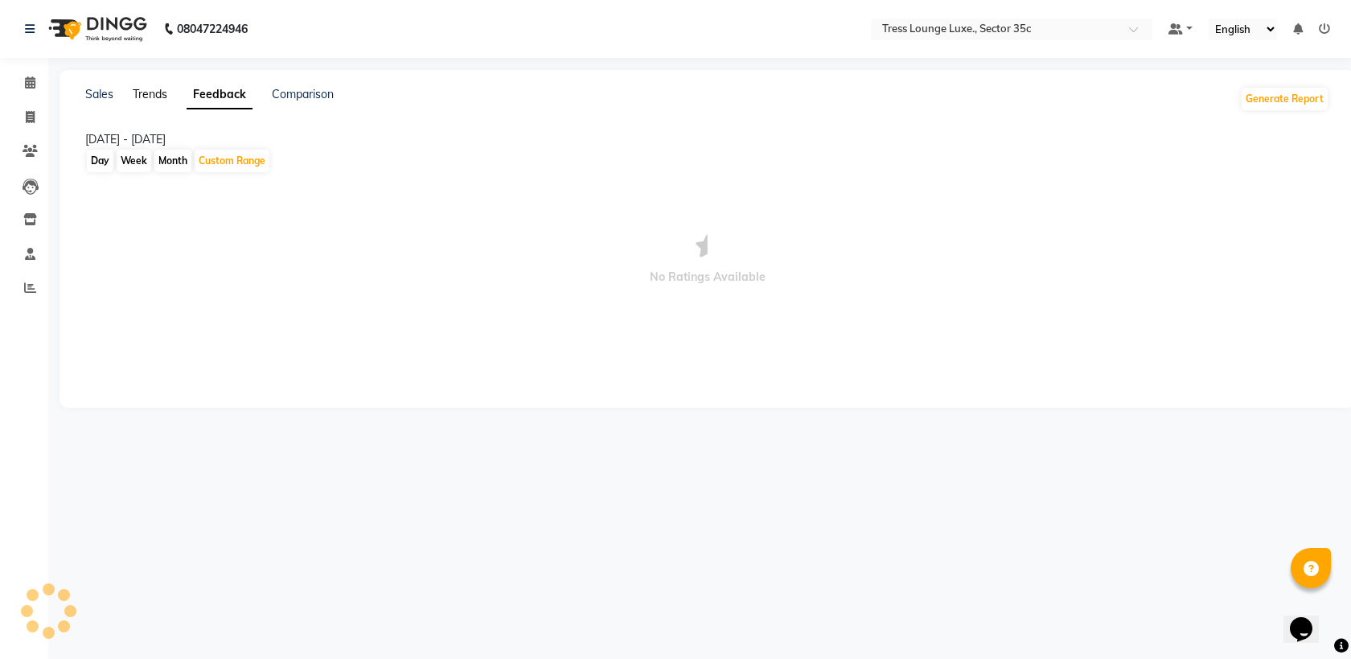
click at [162, 96] on link "Trends" at bounding box center [150, 94] width 35 height 14
type input "[DATE]"
click at [29, 257] on icon at bounding box center [30, 254] width 10 height 12
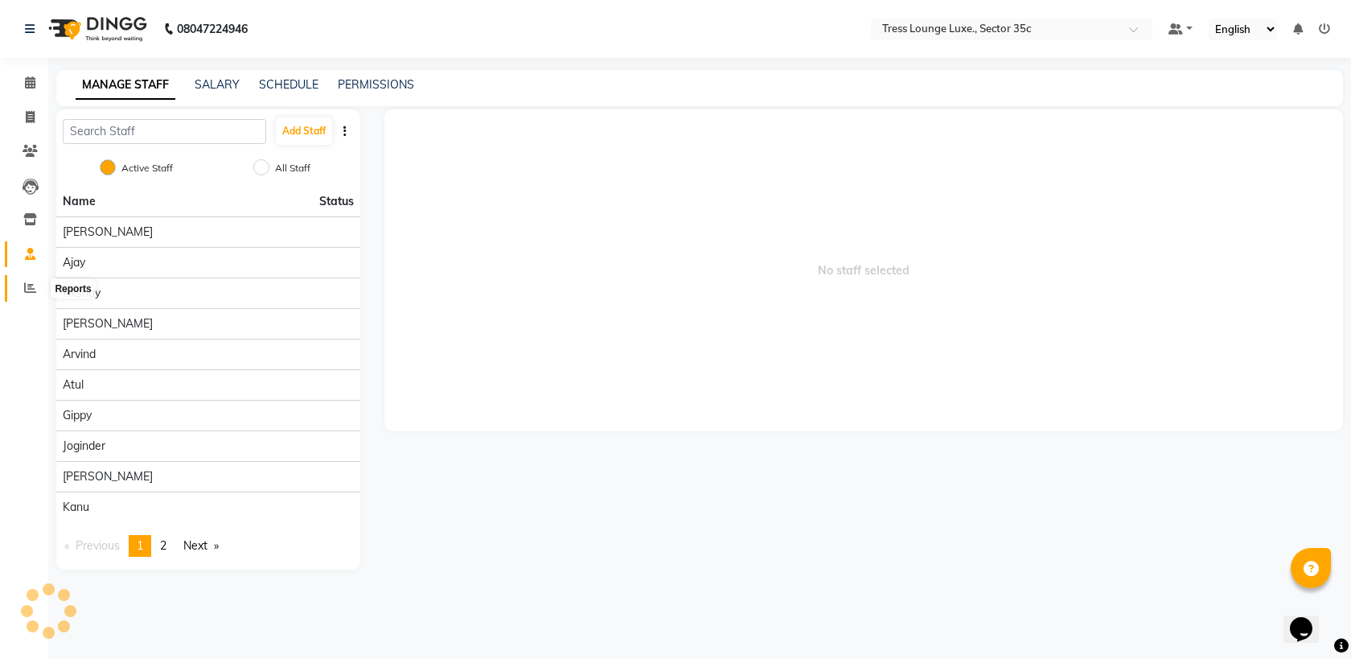
click at [23, 285] on span at bounding box center [30, 288] width 28 height 18
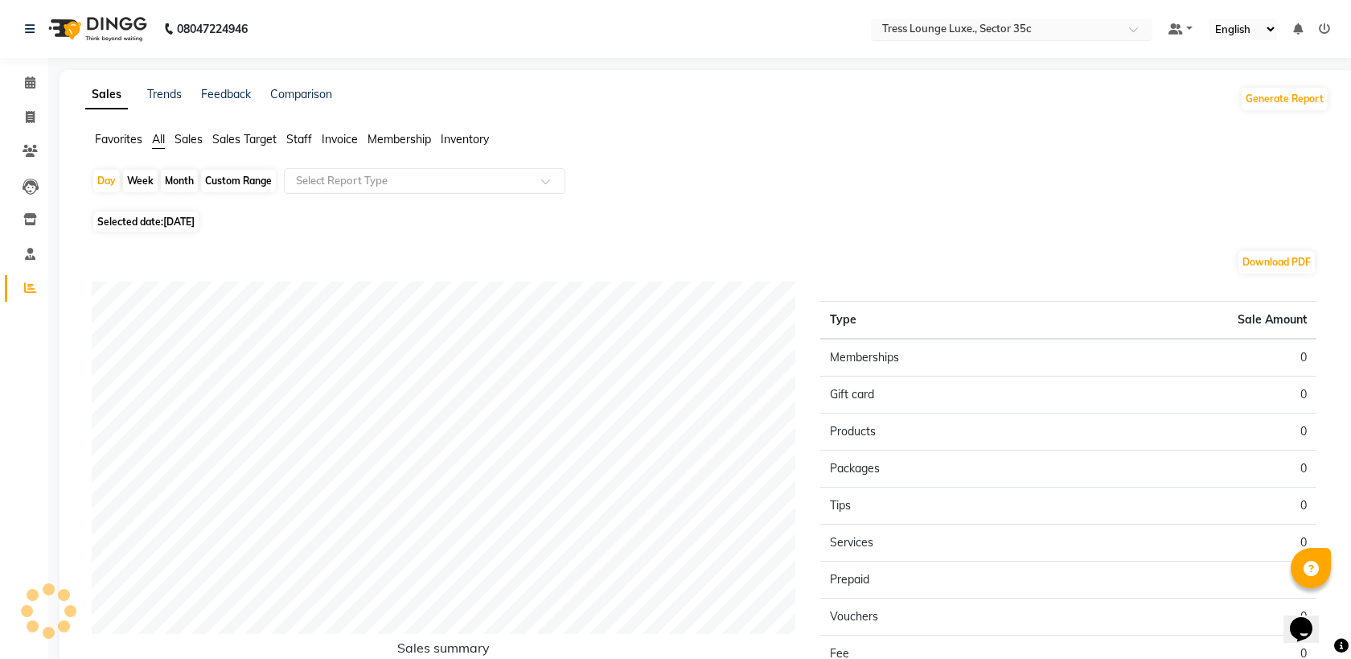
click at [1110, 38] on div "Select Location × [GEOGRAPHIC_DATA] Luxe., [GEOGRAPHIC_DATA]" at bounding box center [1011, 29] width 281 height 22
click at [989, 54] on span "Tress Lounge Luxe., Sector 35c" at bounding box center [954, 53] width 149 height 13
click at [1187, 28] on link at bounding box center [1181, 29] width 24 height 17
click at [1196, 76] on icon at bounding box center [1193, 79] width 9 height 10
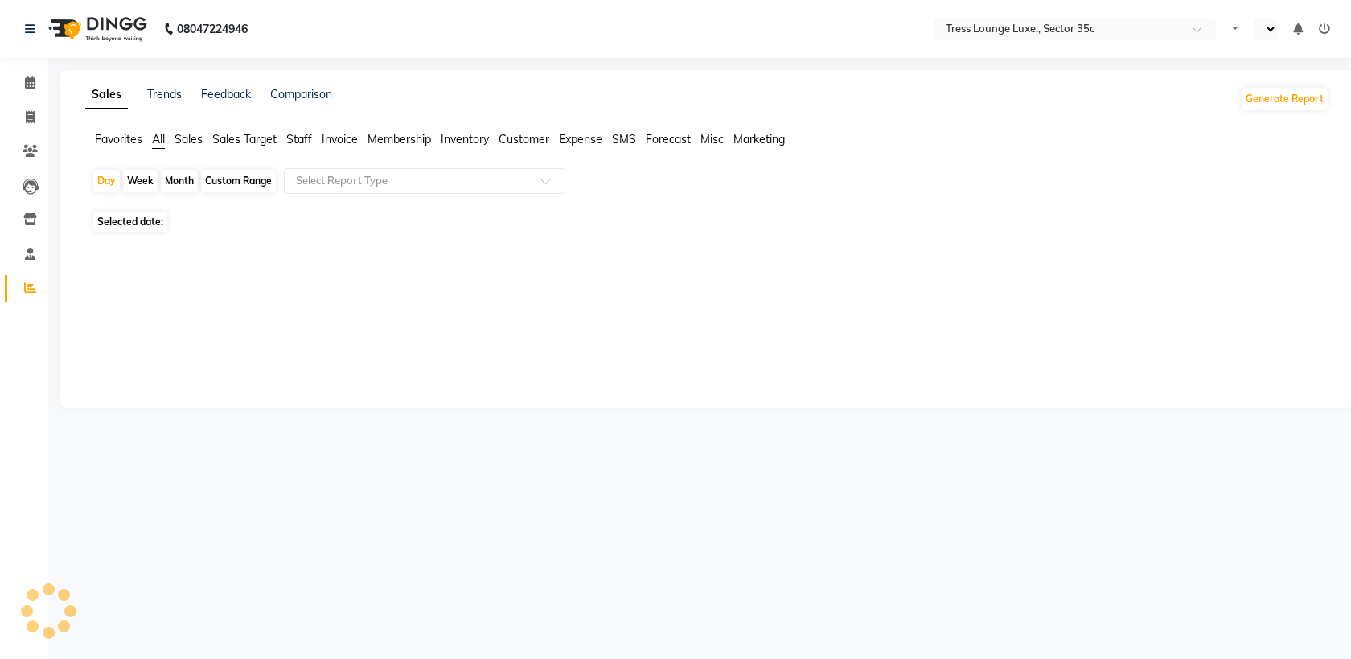
select select "en"
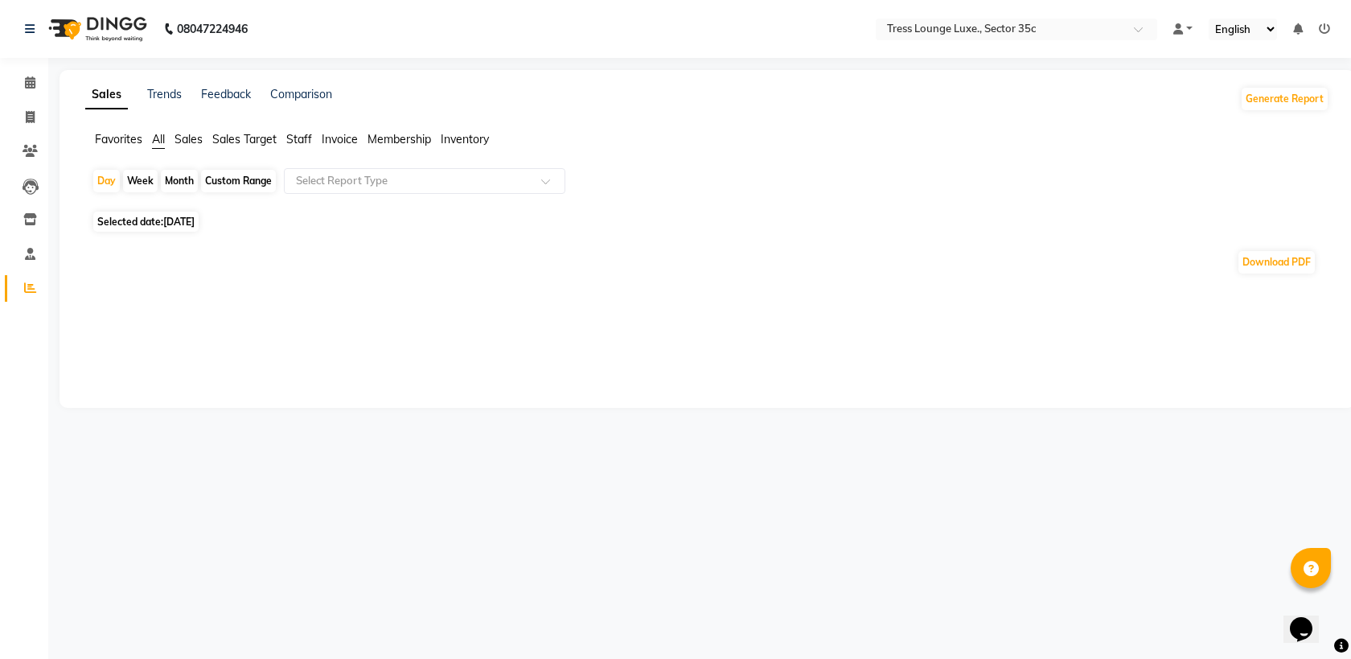
click at [1165, 31] on ul "Default Panel My Panel English ENGLISH Español العربية मराठी हिंदी ગુજરાતી தமிழ…" at bounding box center [1017, 29] width 298 height 22
click at [1182, 30] on span at bounding box center [1178, 28] width 10 height 11
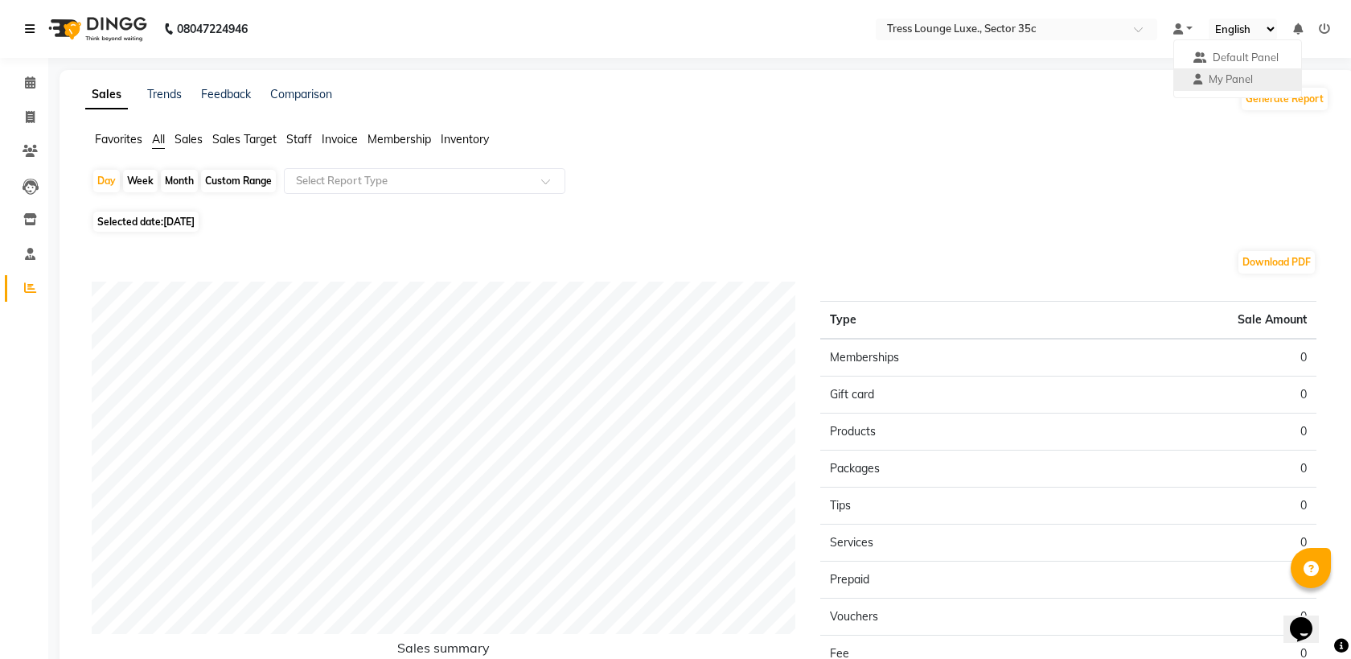
click at [39, 31] on link at bounding box center [33, 28] width 16 height 45
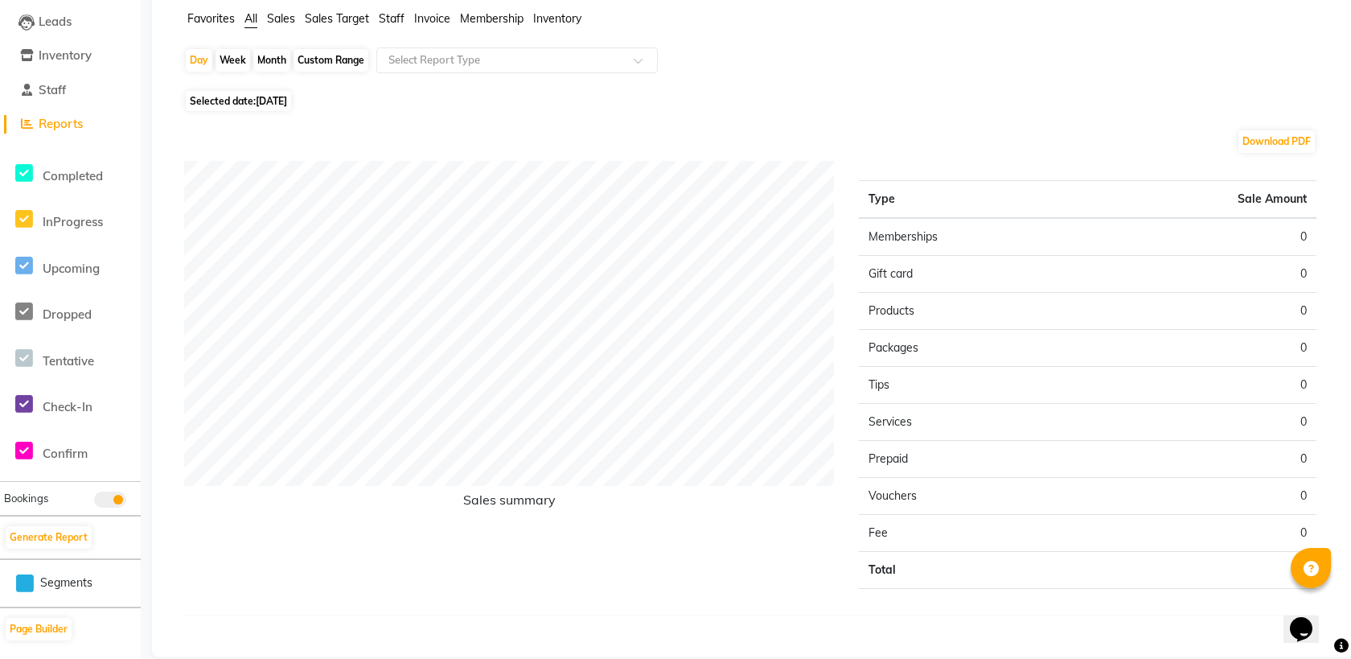
scroll to position [143, 0]
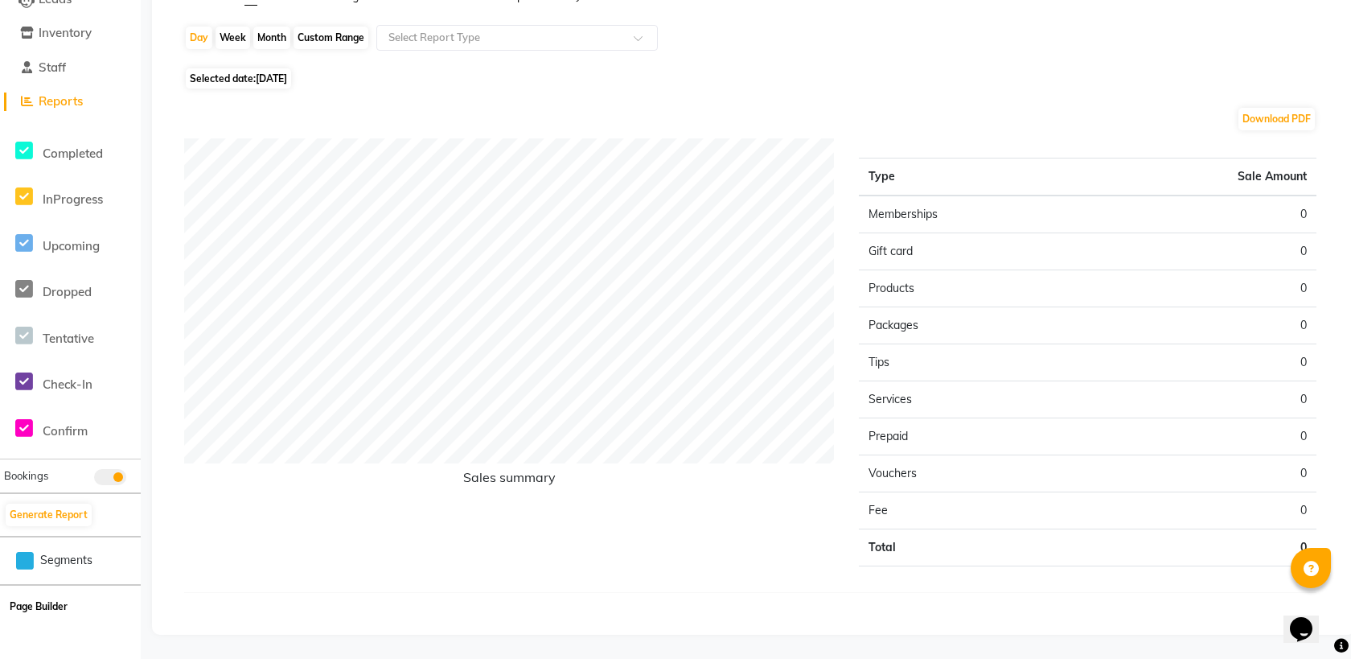
click at [36, 606] on button "Page Builder" at bounding box center [39, 606] width 66 height 23
